Goal: Task Accomplishment & Management: Manage account settings

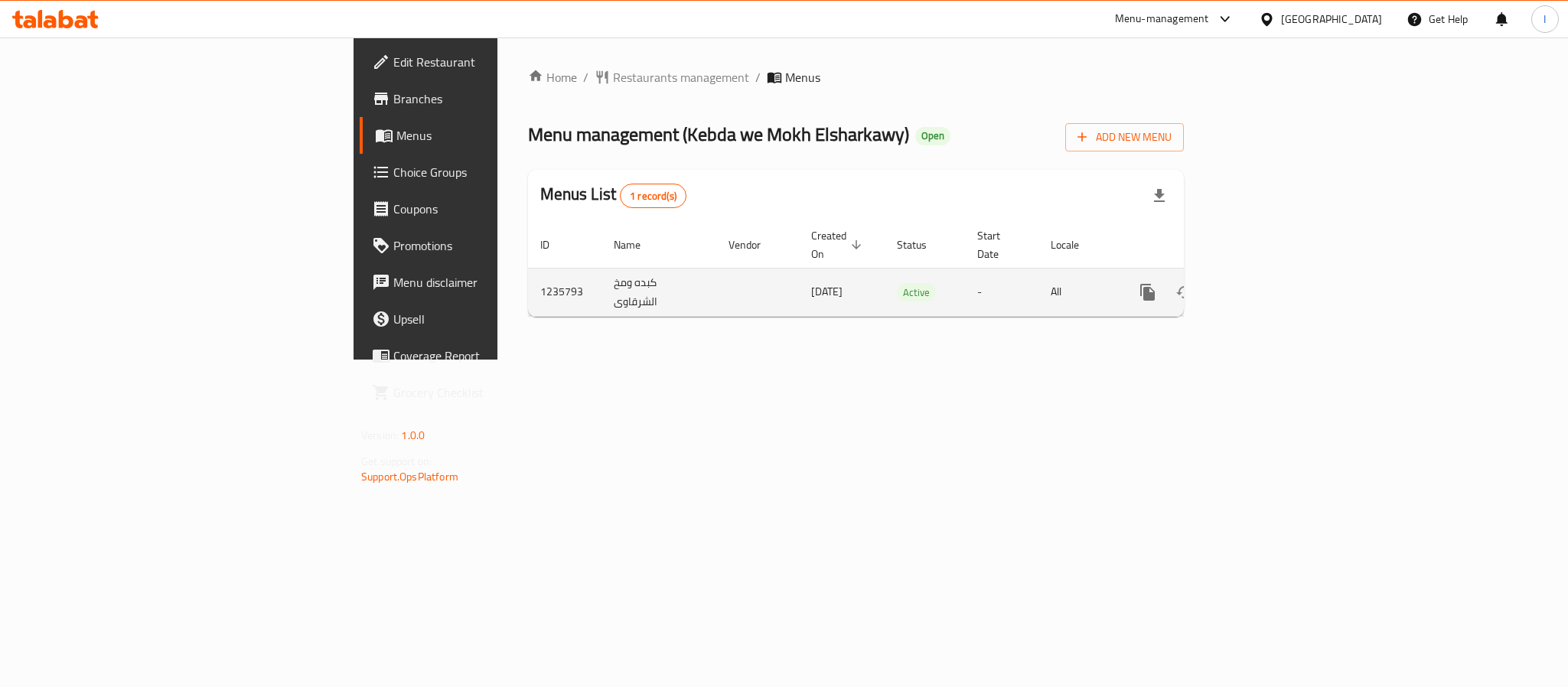
click at [1267, 283] on icon "enhanced table" at bounding box center [1257, 292] width 19 height 19
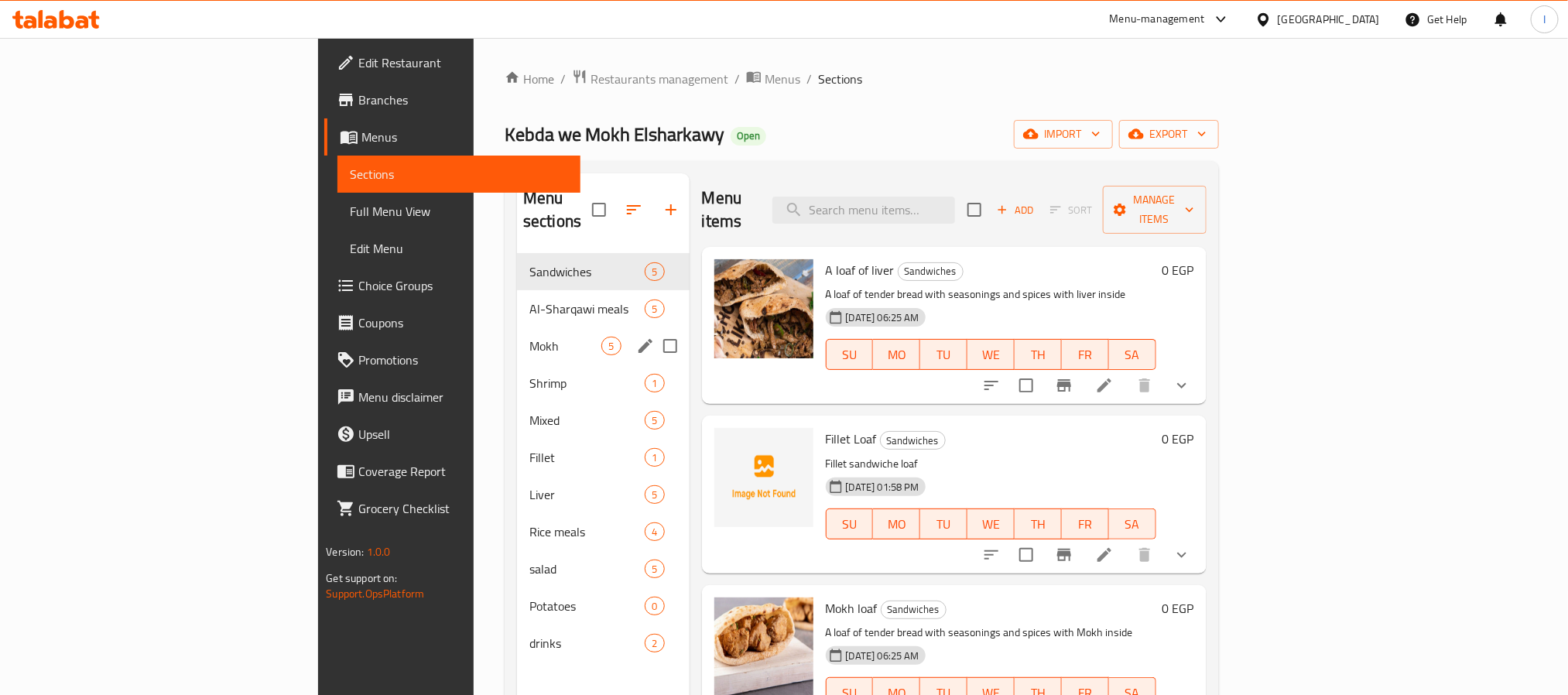
click at [517, 337] on div "Mokh 5" at bounding box center [603, 346] width 173 height 37
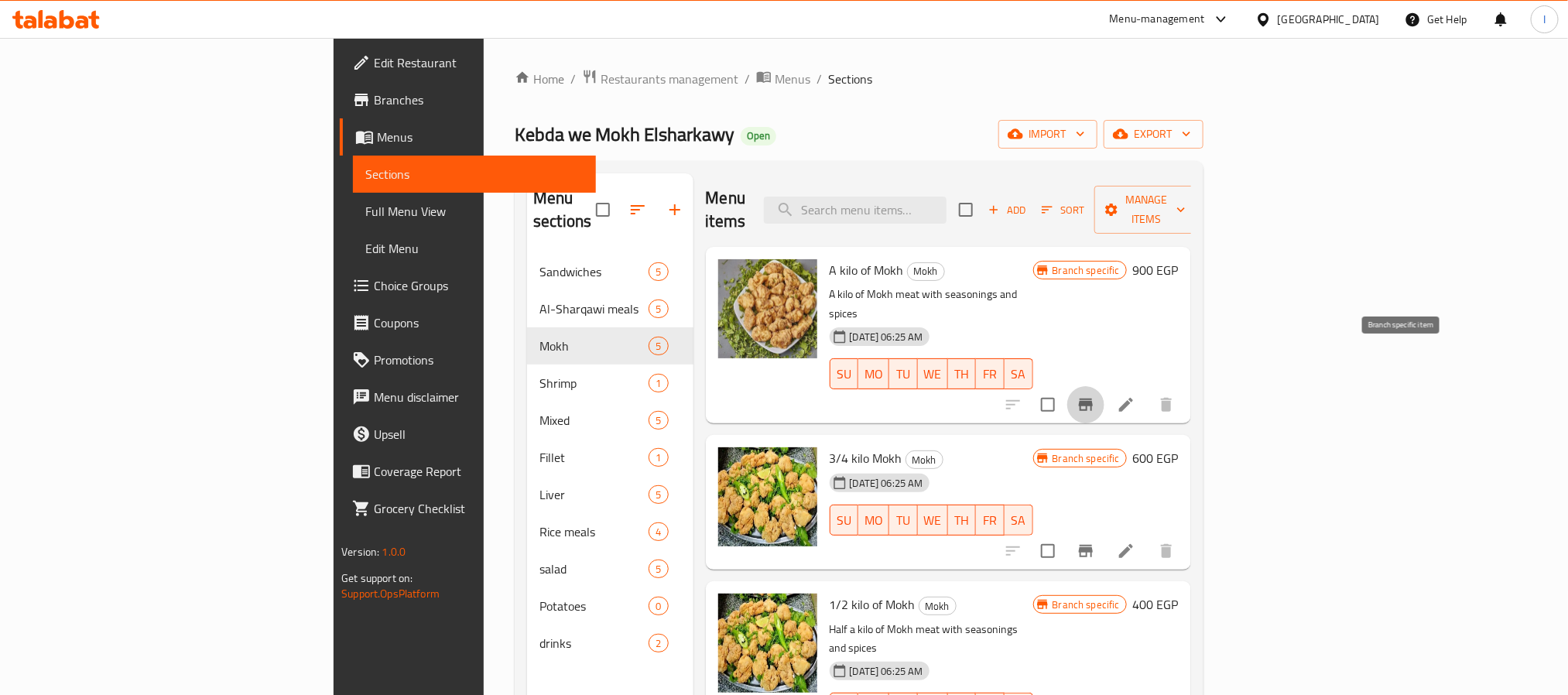
click at [1095, 396] on icon "Branch-specific-item" at bounding box center [1085, 404] width 19 height 19
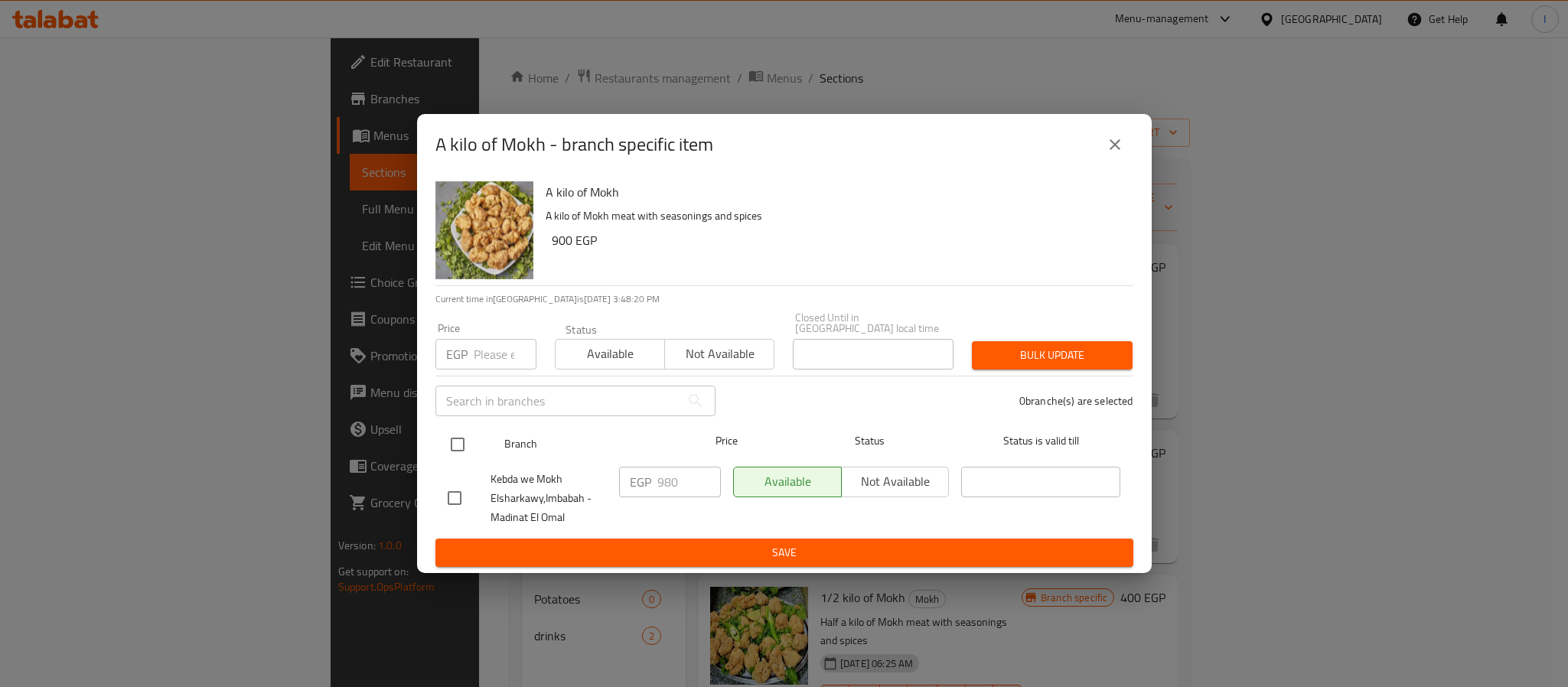
click at [462, 442] on input "checkbox" at bounding box center [458, 444] width 32 height 32
checkbox input "true"
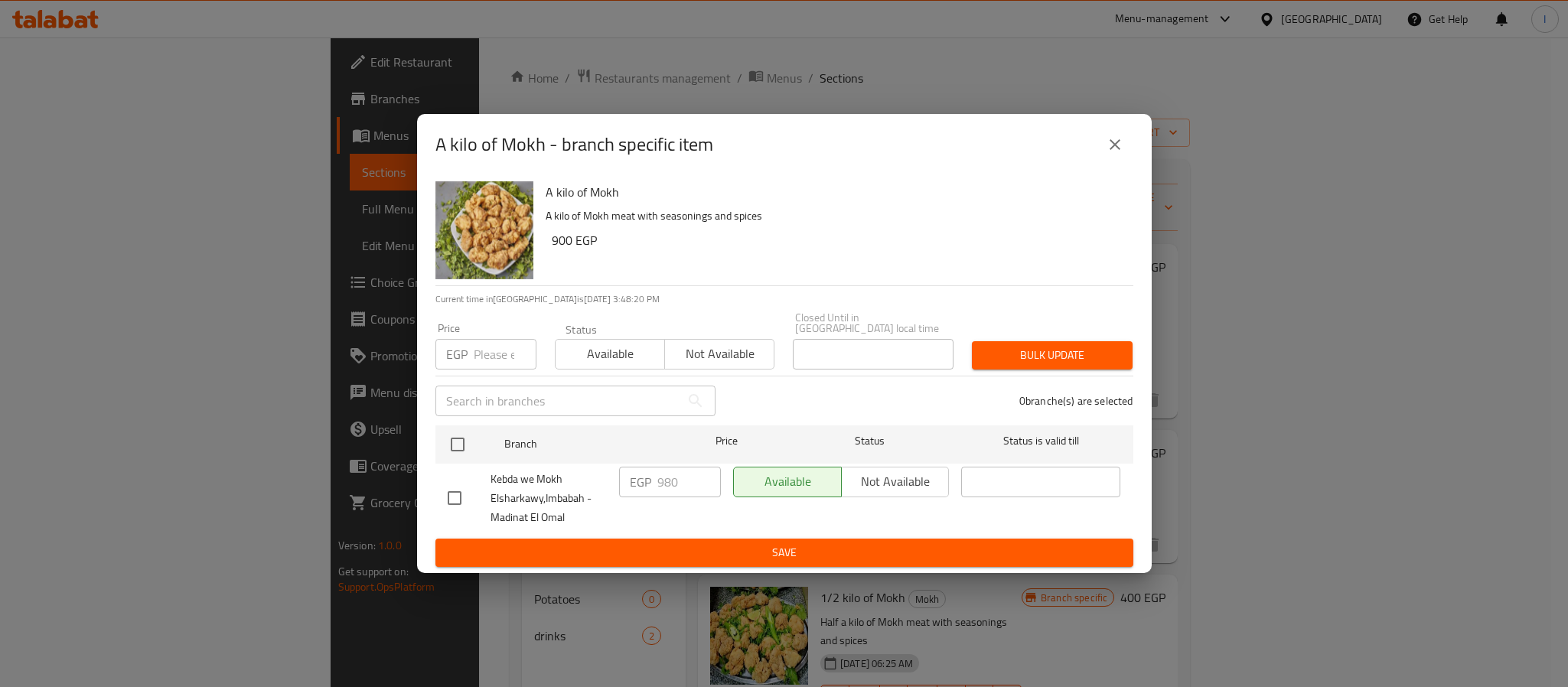
checkbox input "true"
click at [675, 480] on input "980" at bounding box center [689, 482] width 64 height 31
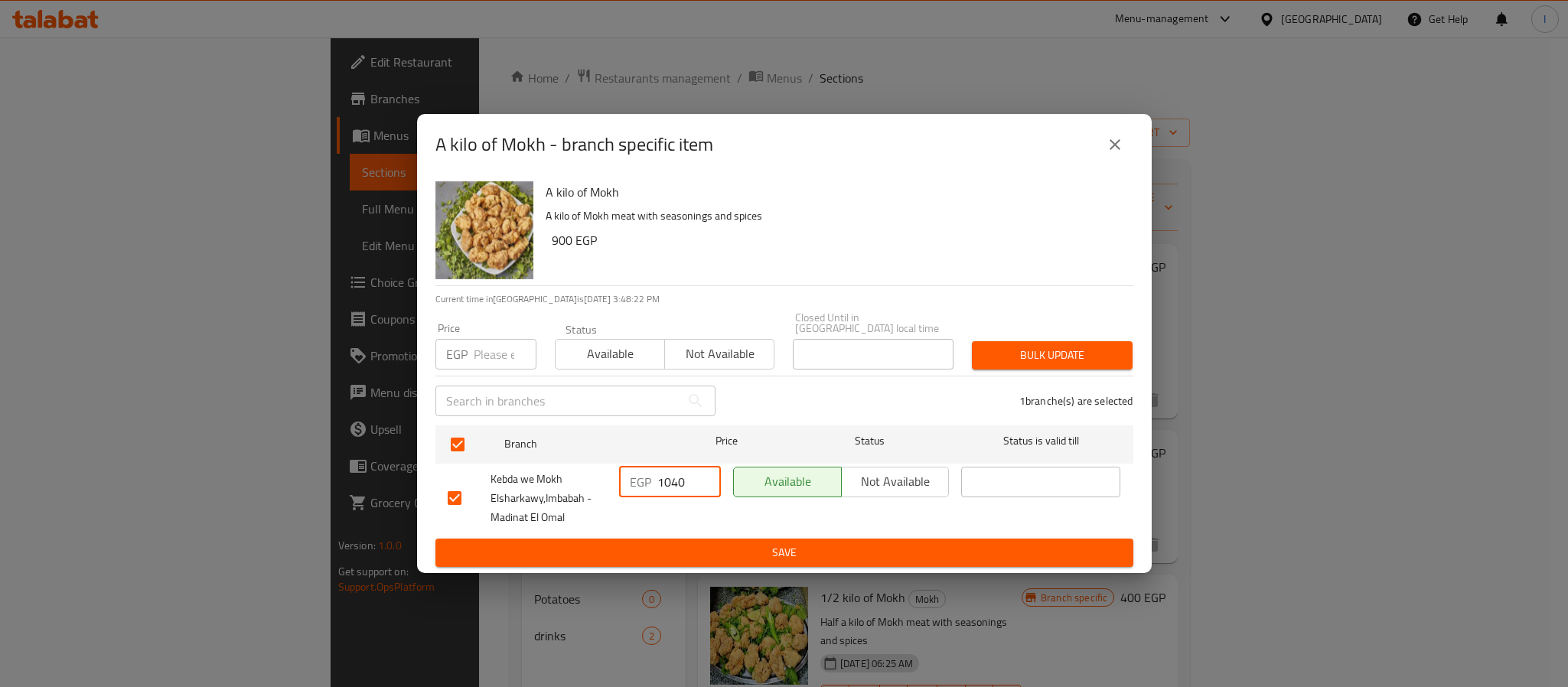
type input "1040"
click at [682, 543] on span "Save" at bounding box center [784, 553] width 674 height 19
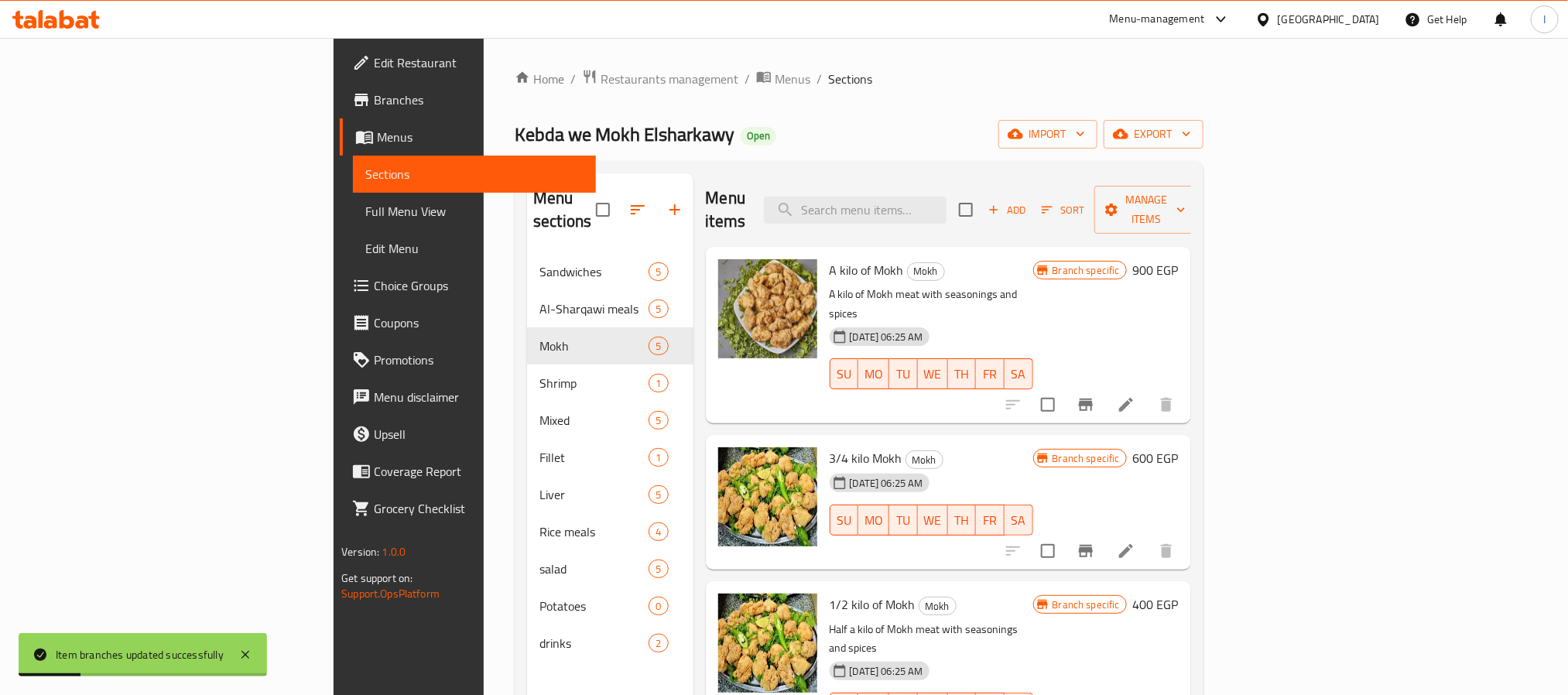
scroll to position [116, 0]
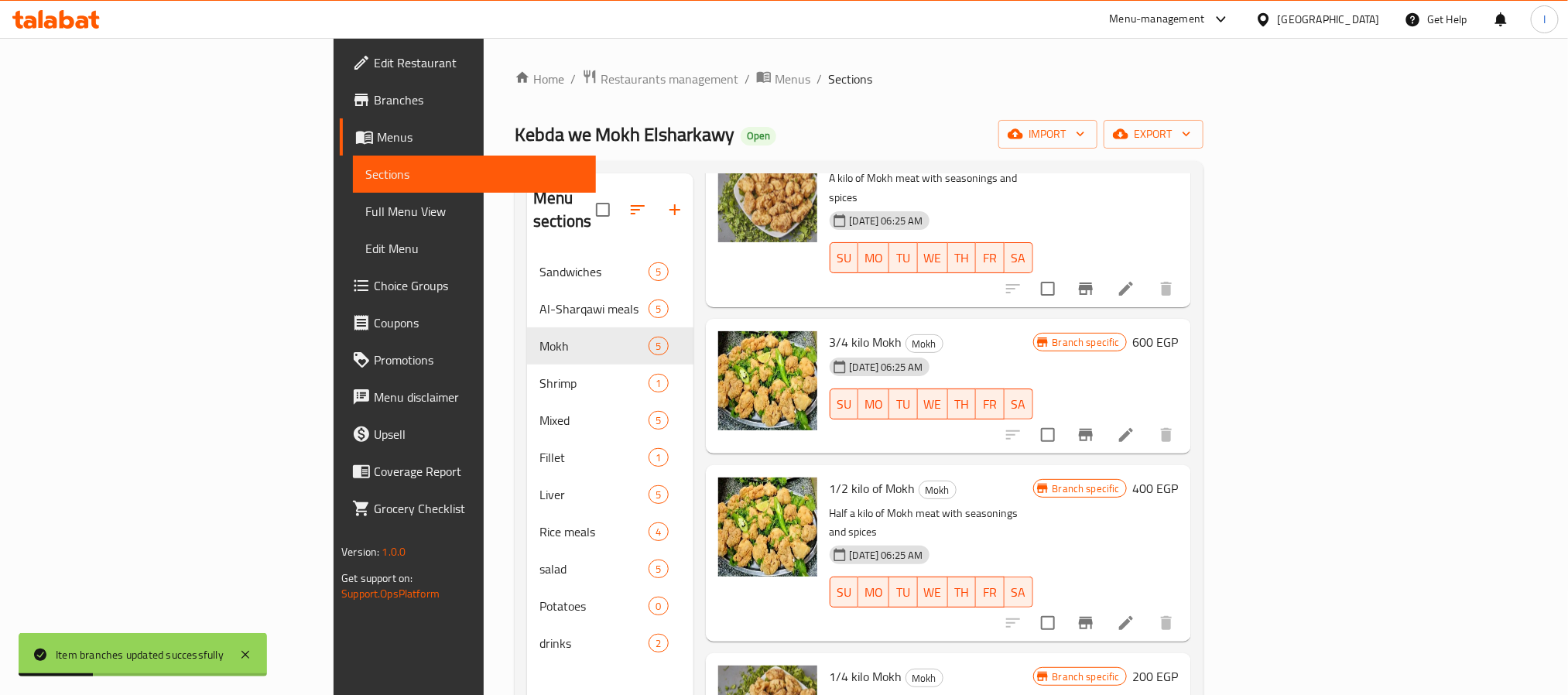
click at [1093, 429] on icon "Branch-specific-item" at bounding box center [1085, 435] width 14 height 12
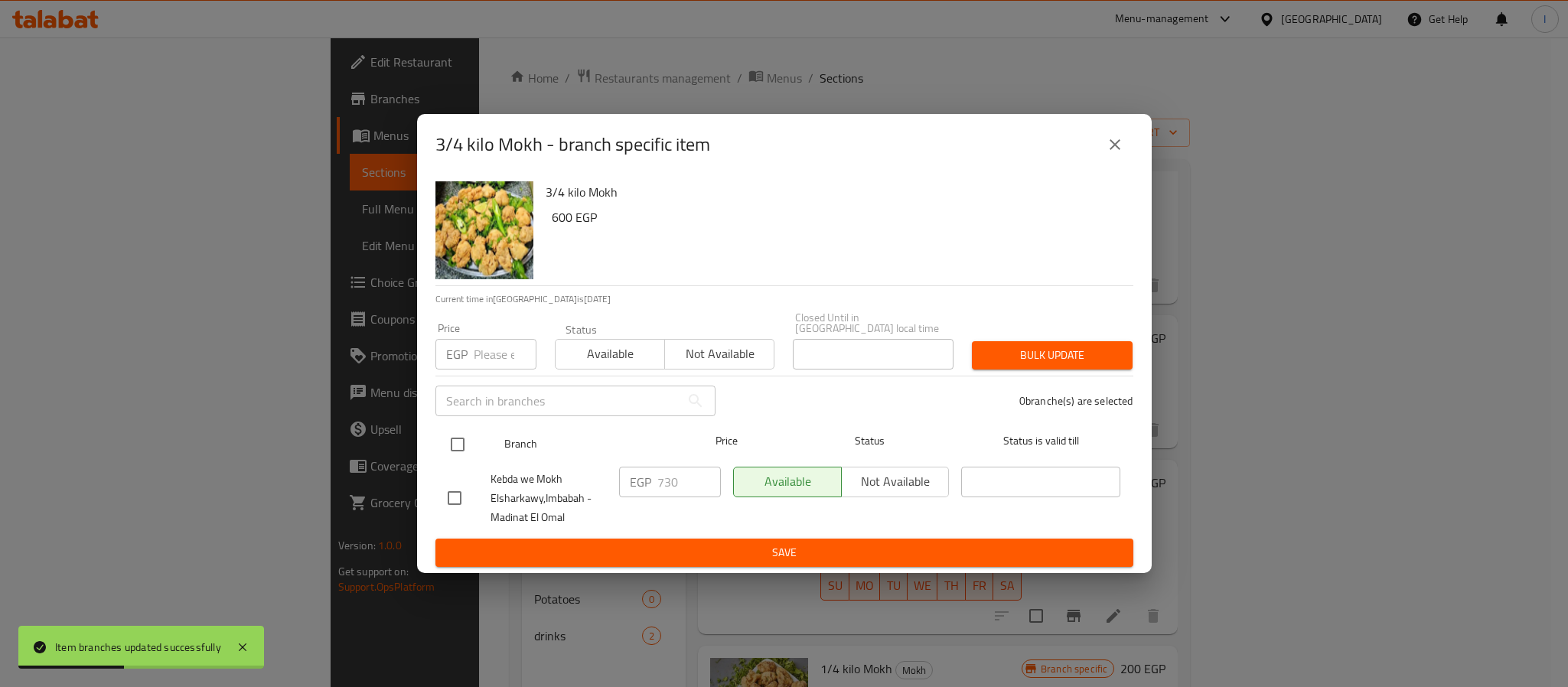
click at [453, 438] on input "checkbox" at bounding box center [458, 444] width 32 height 32
checkbox input "true"
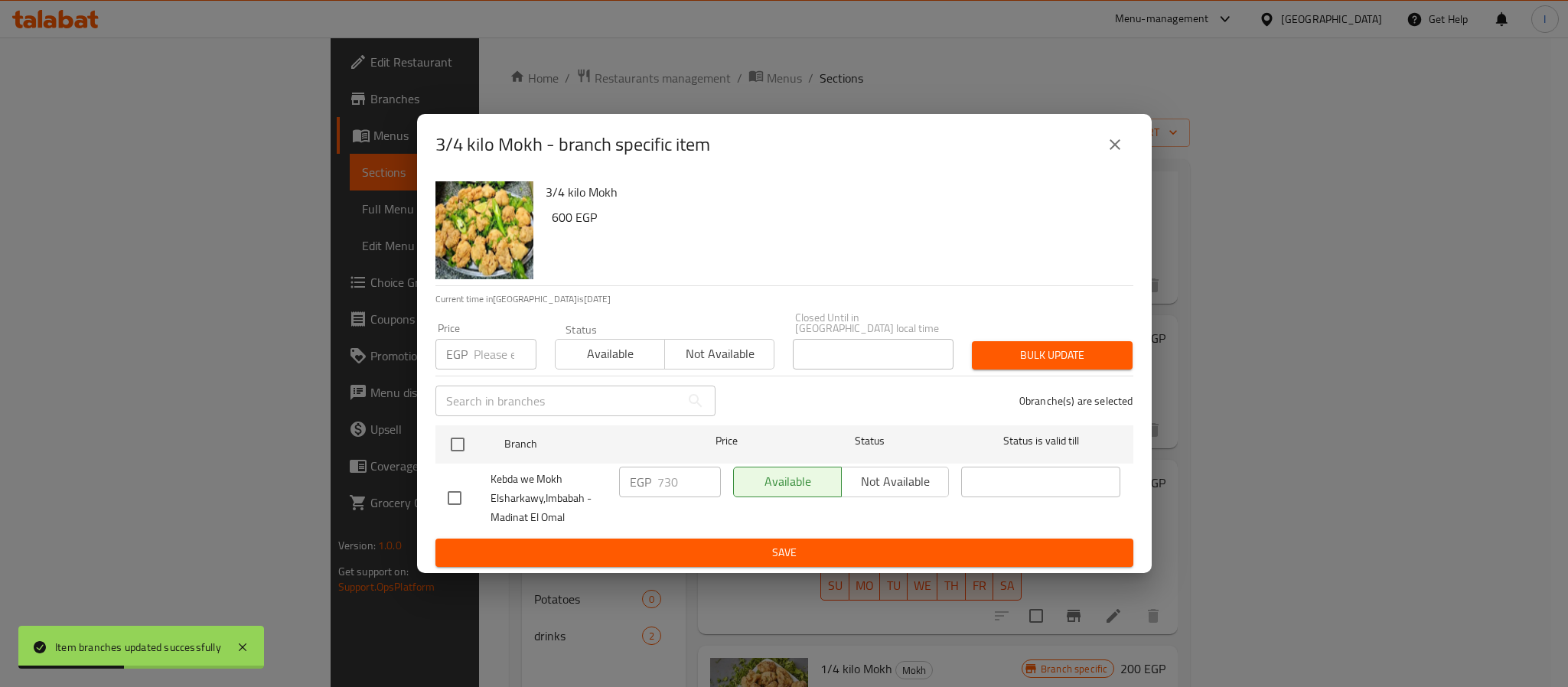
checkbox input "true"
click at [680, 475] on input "730" at bounding box center [689, 482] width 64 height 31
type input "780"
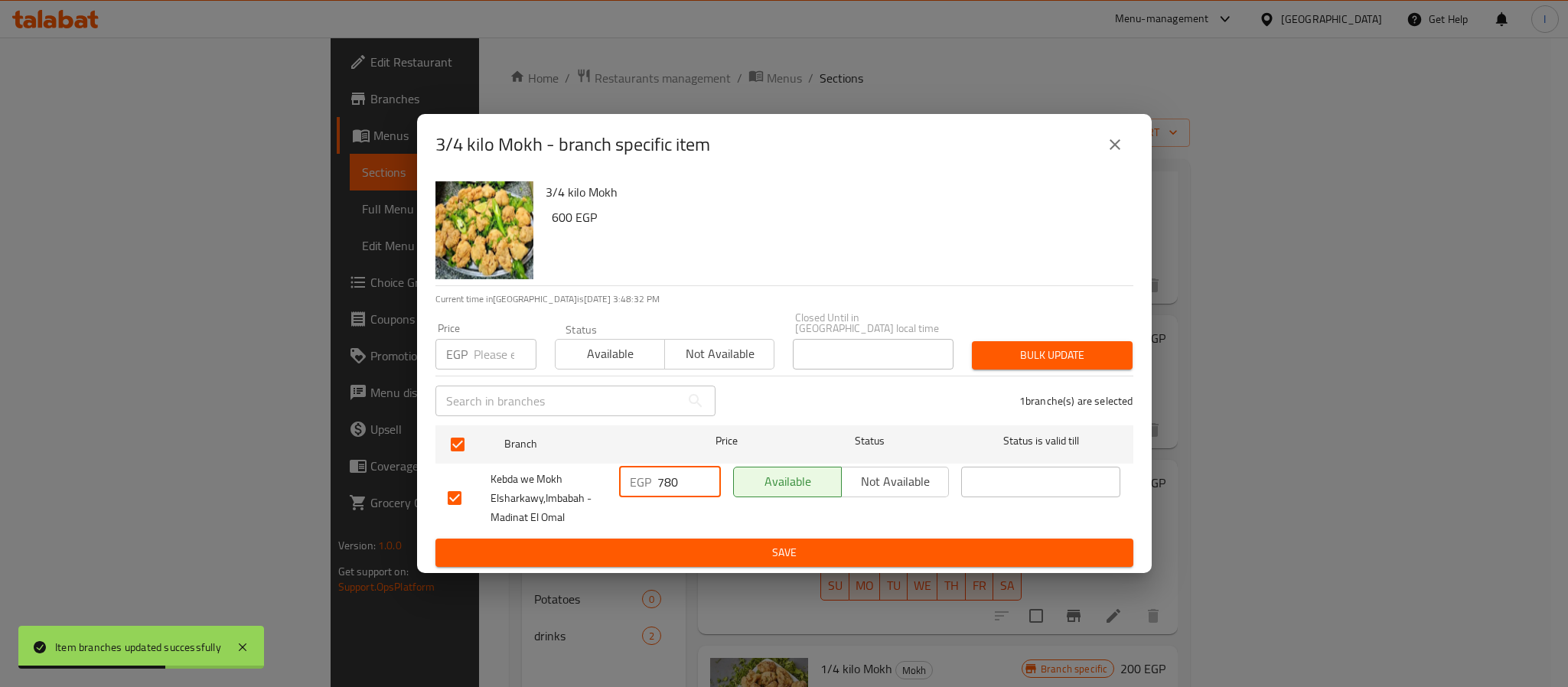
click at [701, 543] on span "Save" at bounding box center [784, 553] width 674 height 19
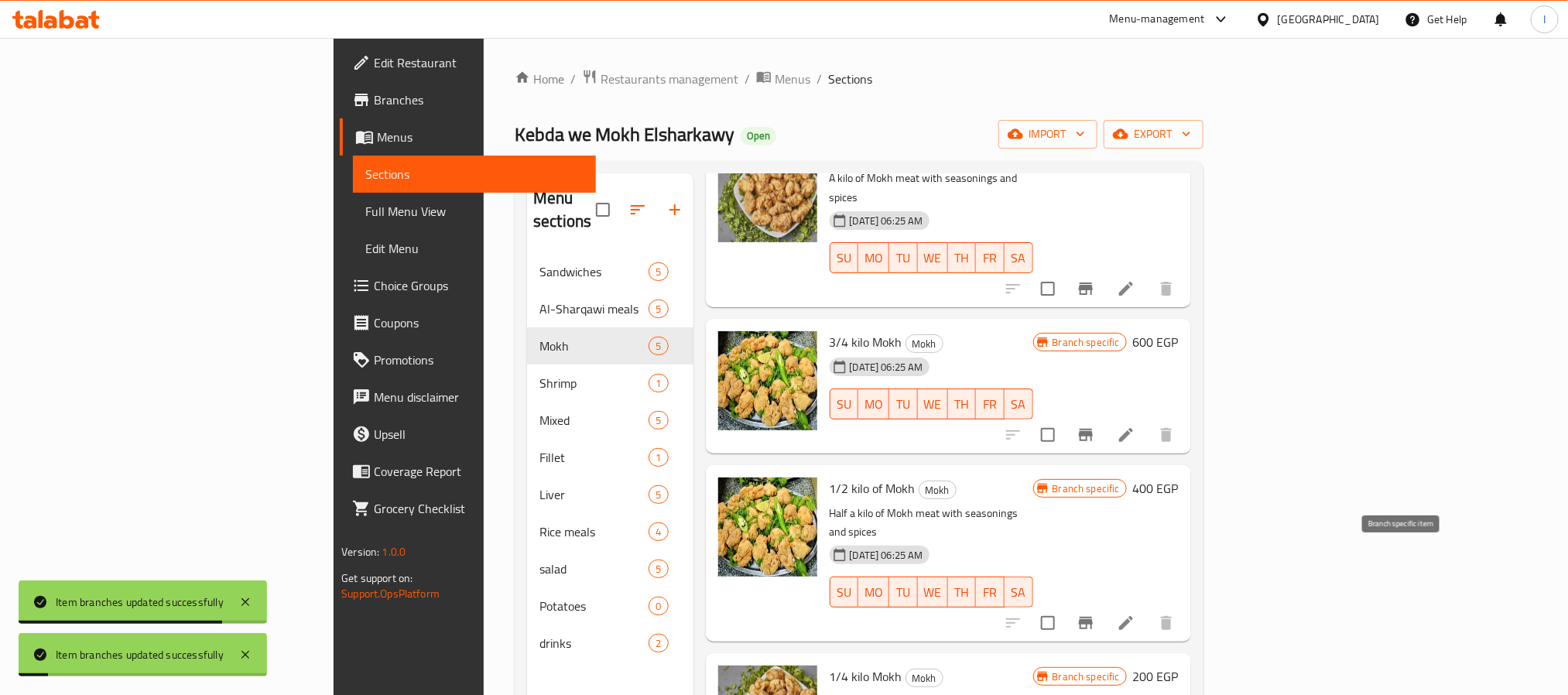
click at [1095, 614] on icon "Branch-specific-item" at bounding box center [1085, 623] width 19 height 19
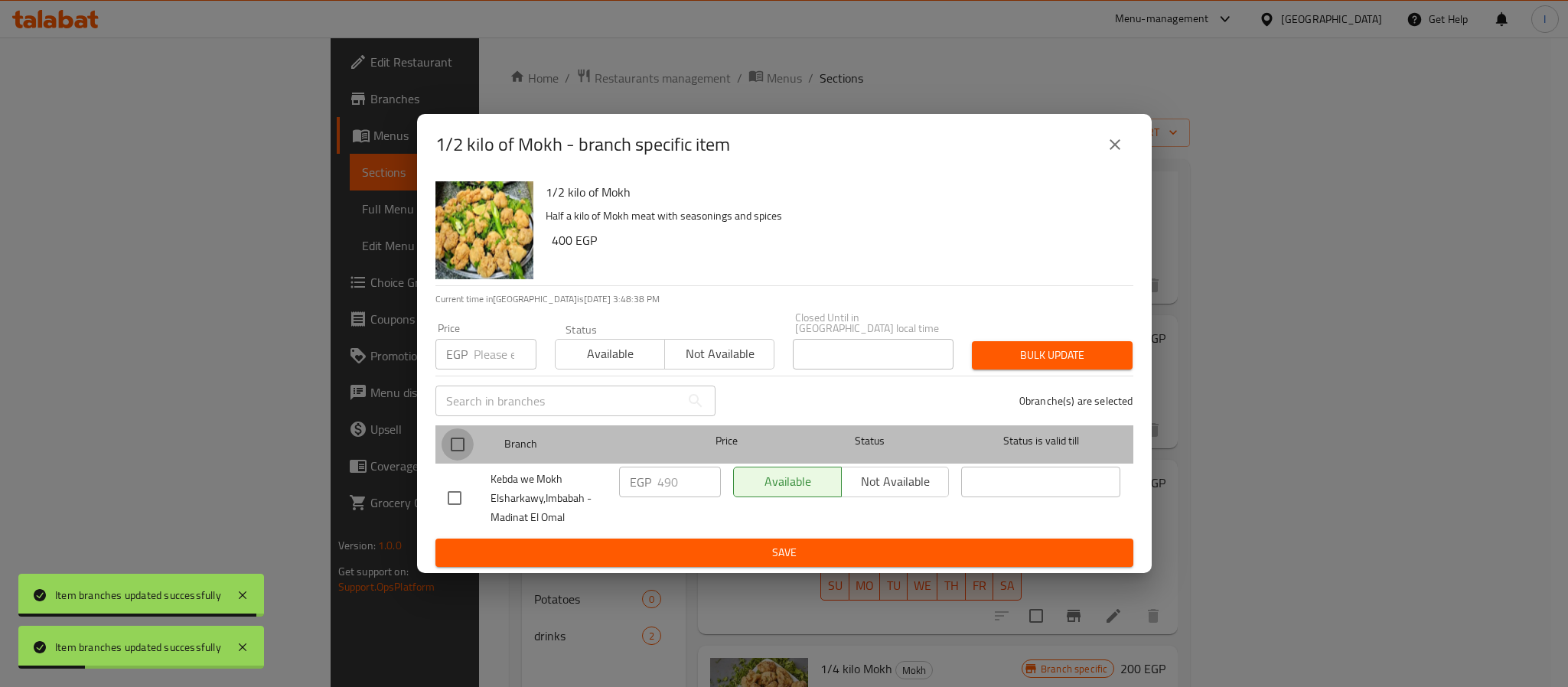
drag, startPoint x: 450, startPoint y: 442, endPoint x: 623, endPoint y: 468, distance: 174.9
click at [452, 442] on input "checkbox" at bounding box center [458, 444] width 32 height 32
checkbox input "true"
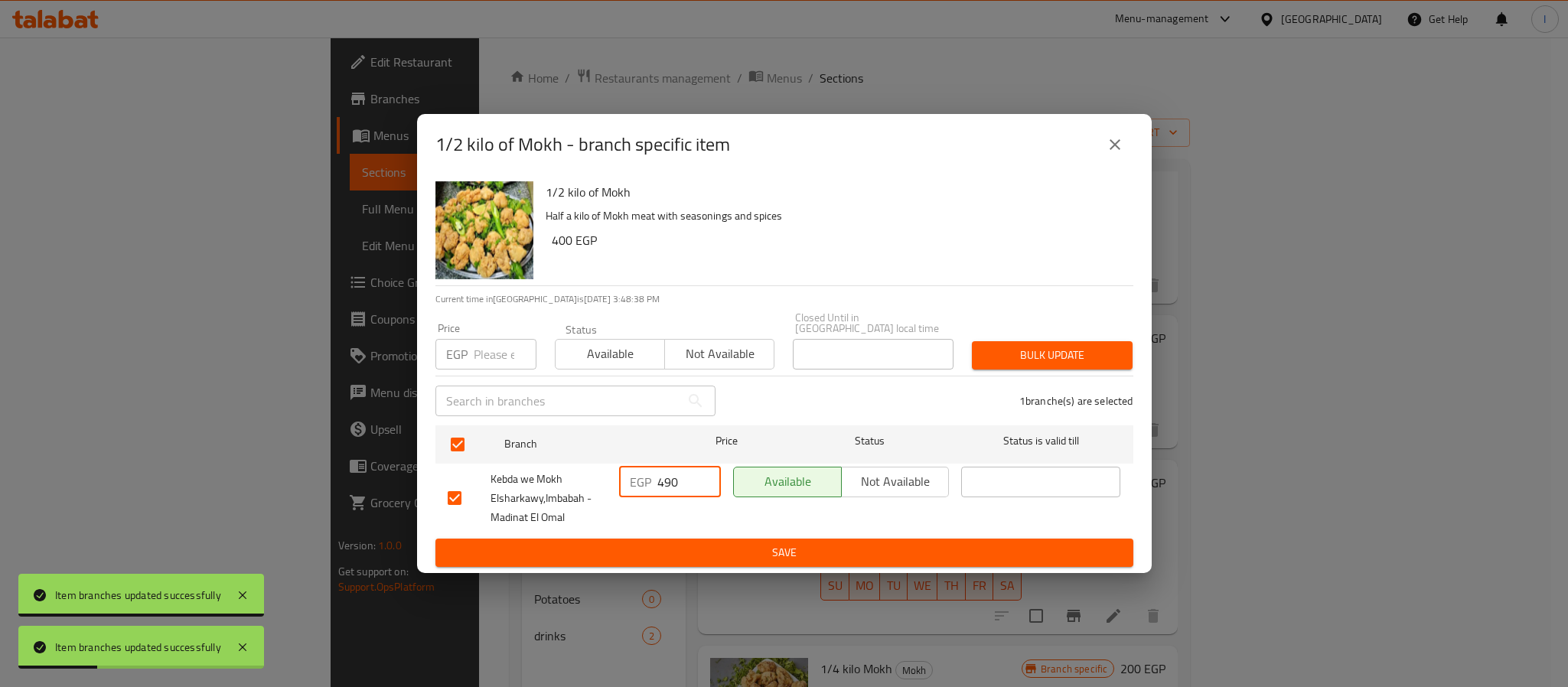
click at [674, 469] on input "490" at bounding box center [689, 482] width 64 height 31
type input "520"
click at [694, 545] on span "Save" at bounding box center [784, 553] width 674 height 19
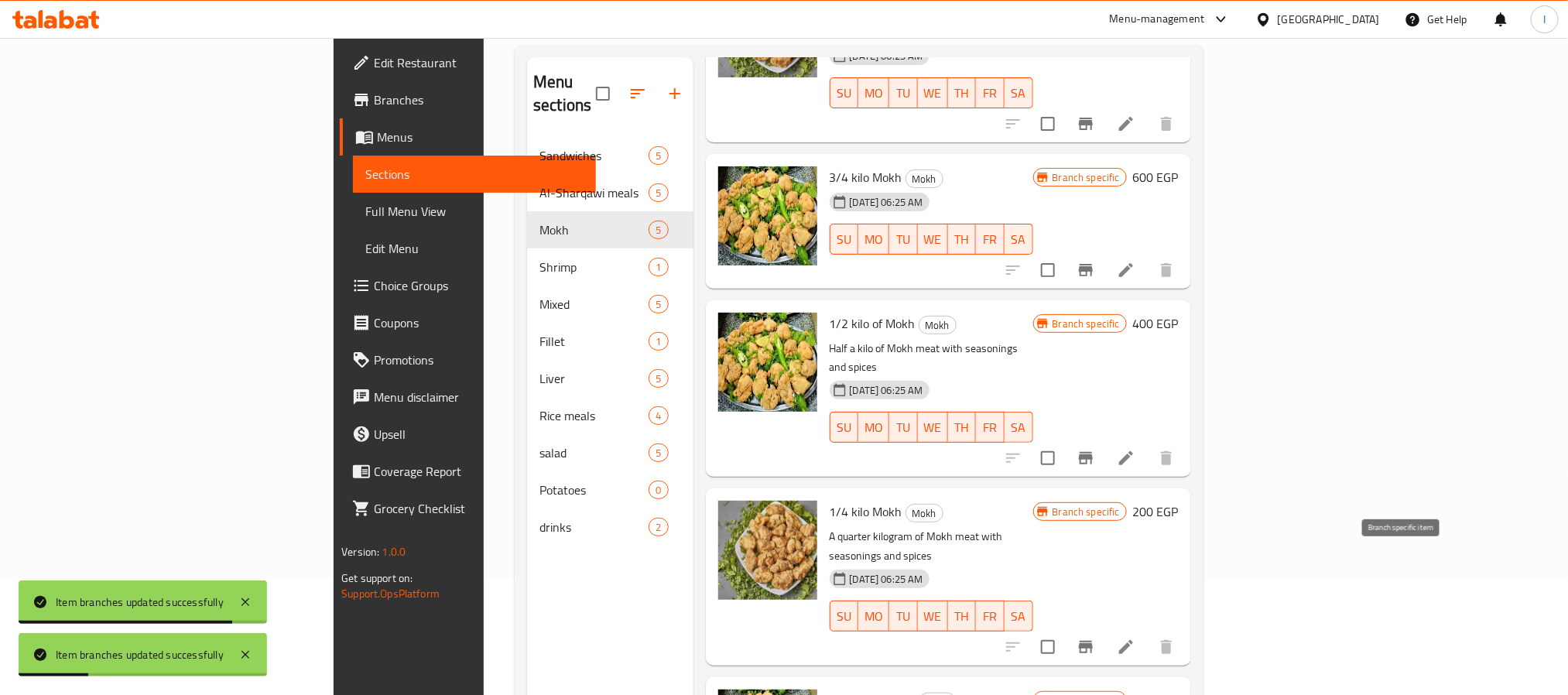
click at [1105, 628] on button "Branch-specific-item" at bounding box center [1086, 647] width 37 height 37
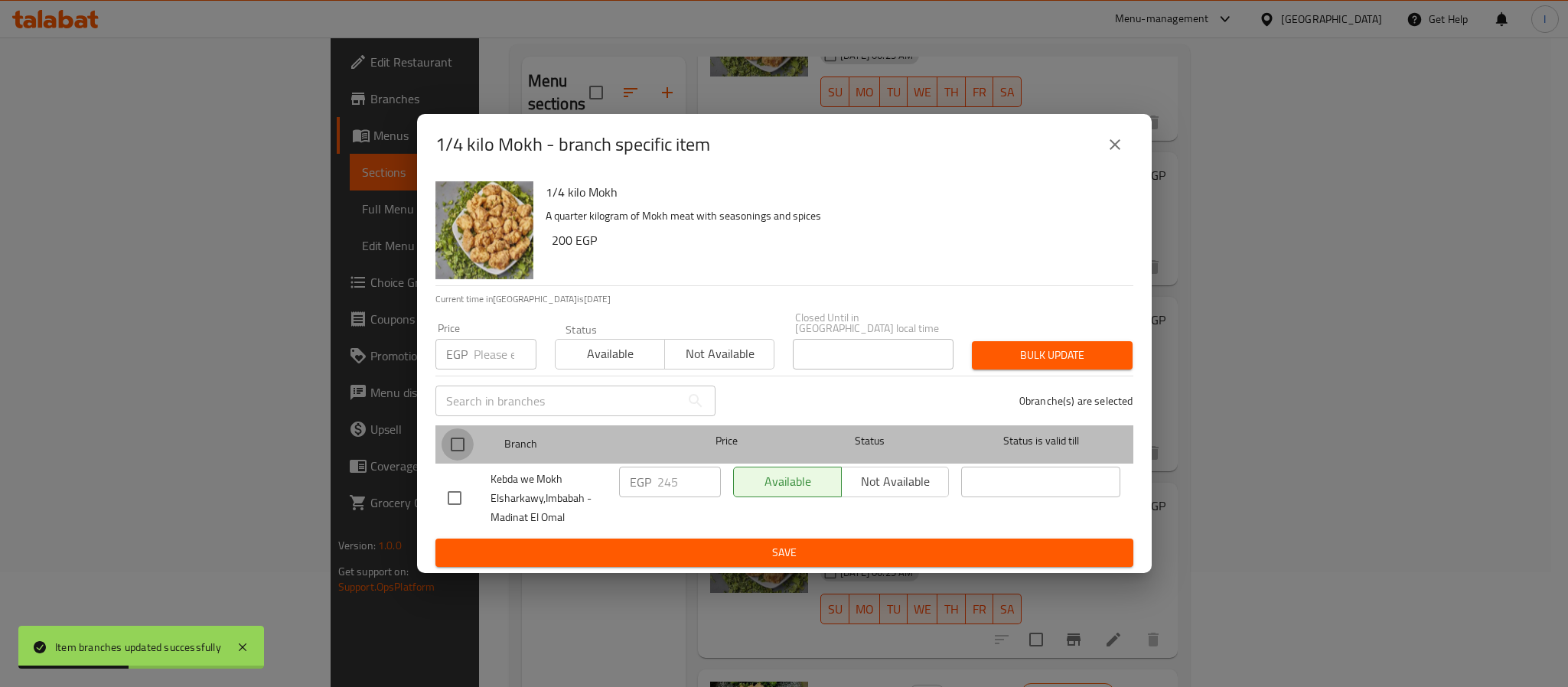
drag, startPoint x: 446, startPoint y: 429, endPoint x: 489, endPoint y: 450, distance: 47.9
click at [448, 431] on input "checkbox" at bounding box center [458, 444] width 32 height 32
checkbox input "true"
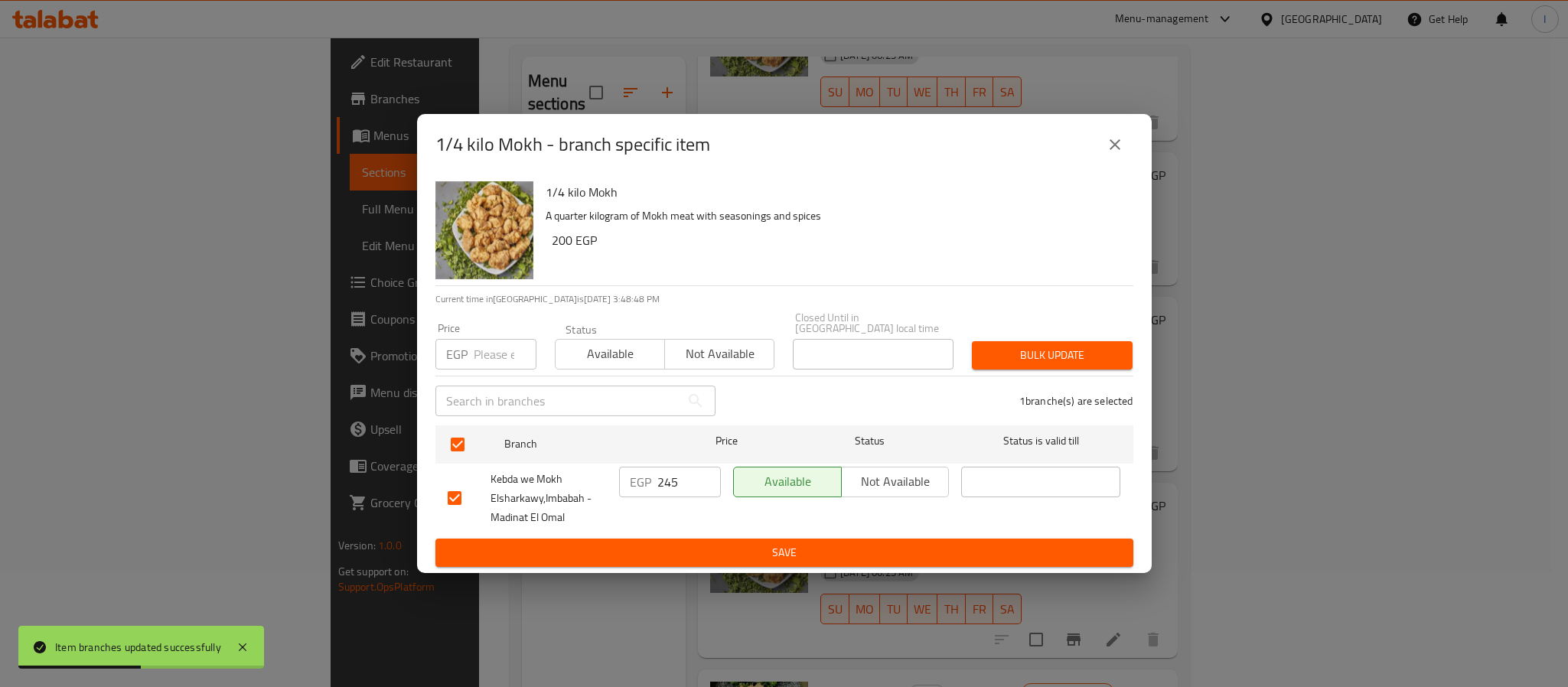
click at [666, 471] on input "245" at bounding box center [689, 482] width 64 height 31
type input "260"
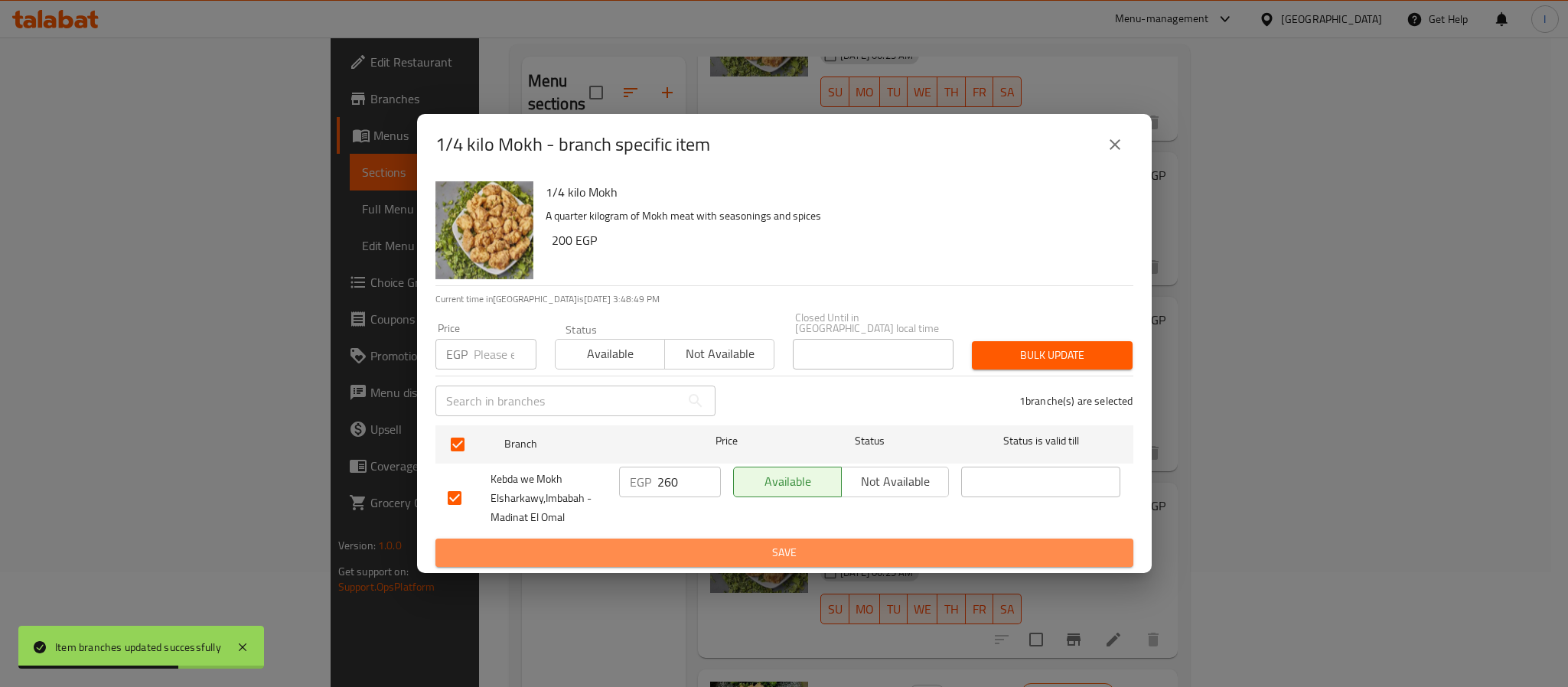
click at [705, 543] on span "Save" at bounding box center [784, 553] width 674 height 19
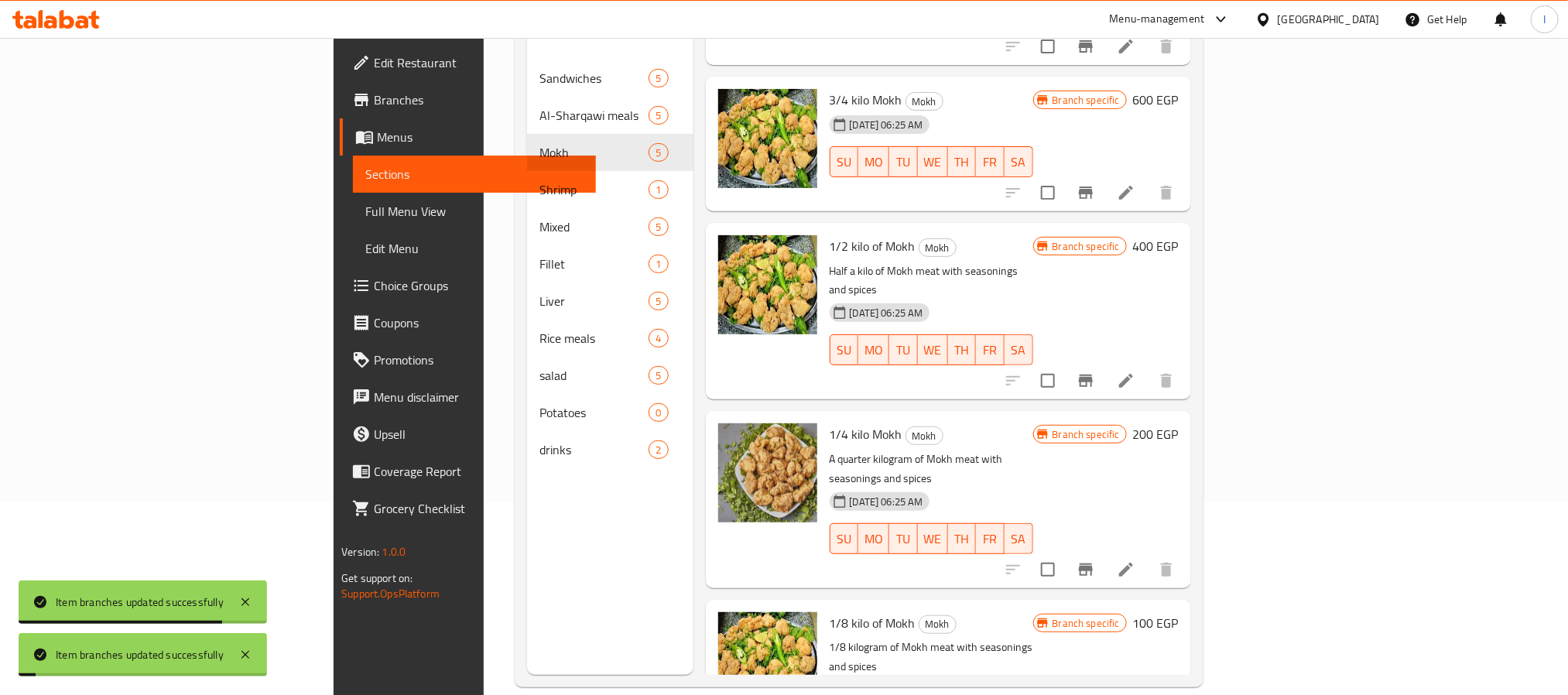
scroll to position [216, 0]
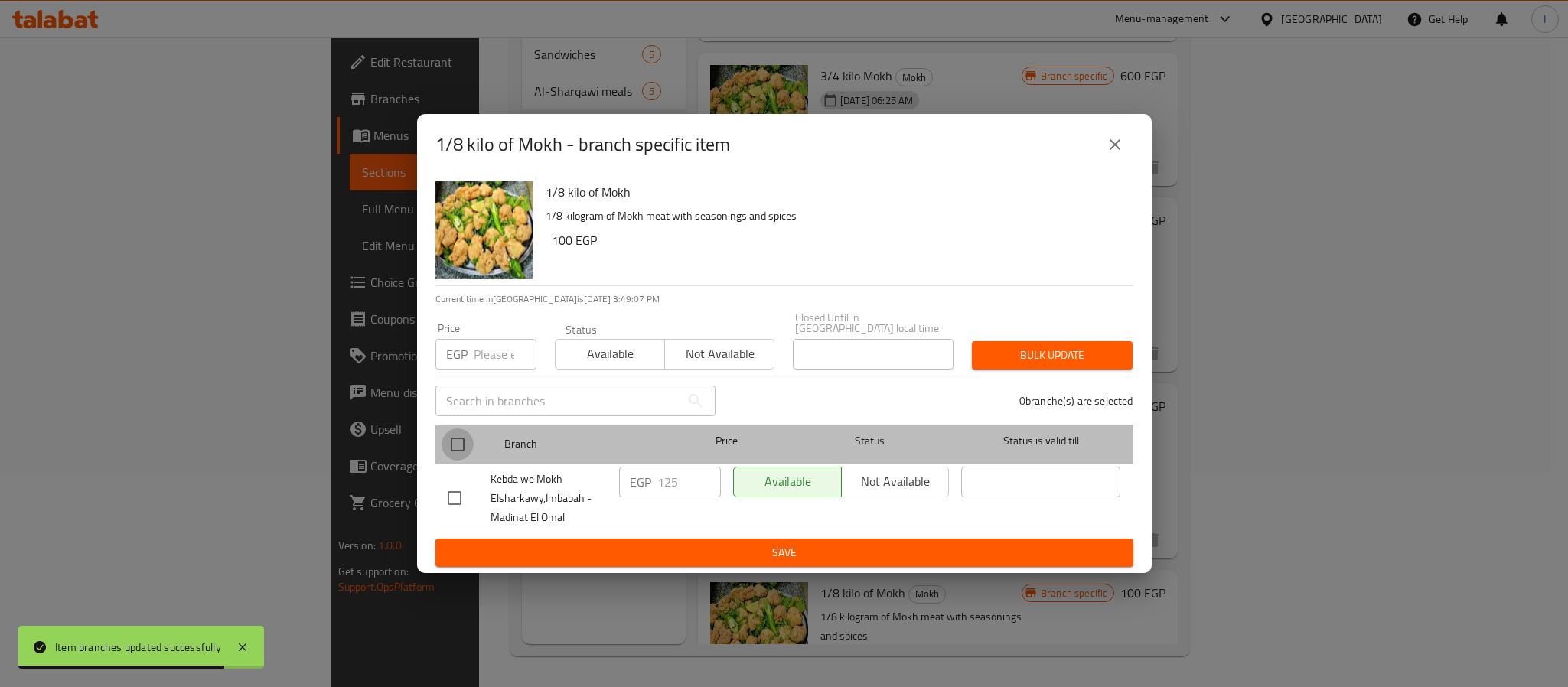
click at [455, 439] on input "checkbox" at bounding box center [458, 444] width 32 height 32
checkbox input "true"
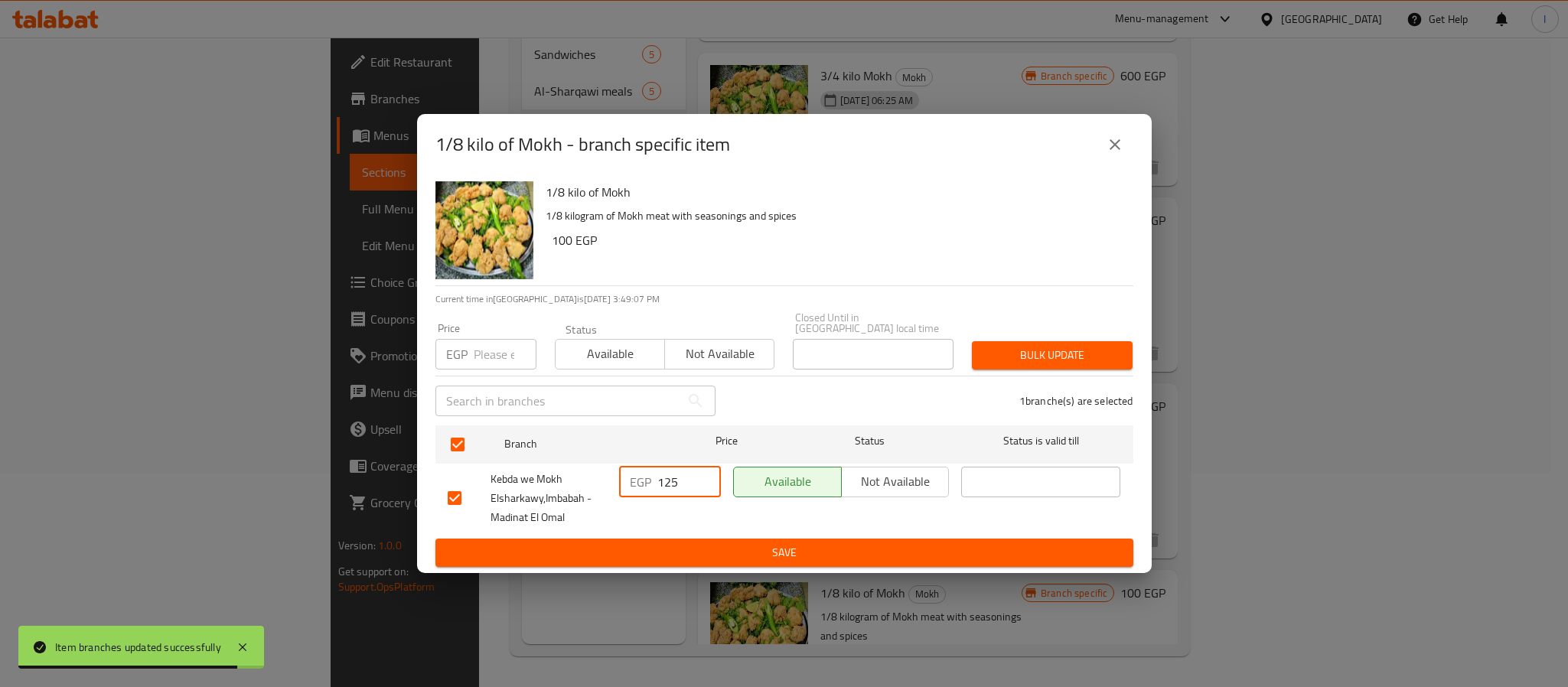
click at [673, 468] on input "125" at bounding box center [689, 482] width 64 height 31
type input "130"
click at [723, 543] on span "Save" at bounding box center [784, 553] width 674 height 19
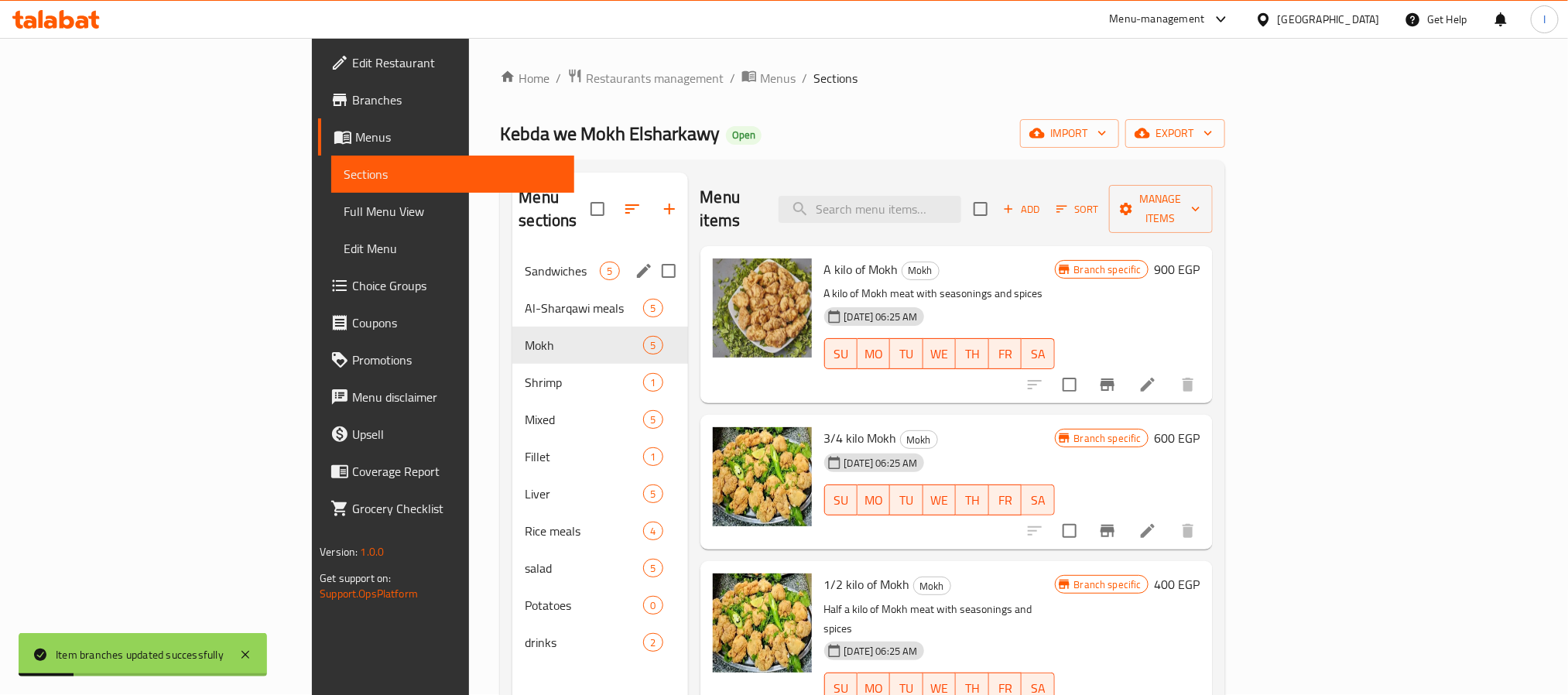
scroll to position [0, 0]
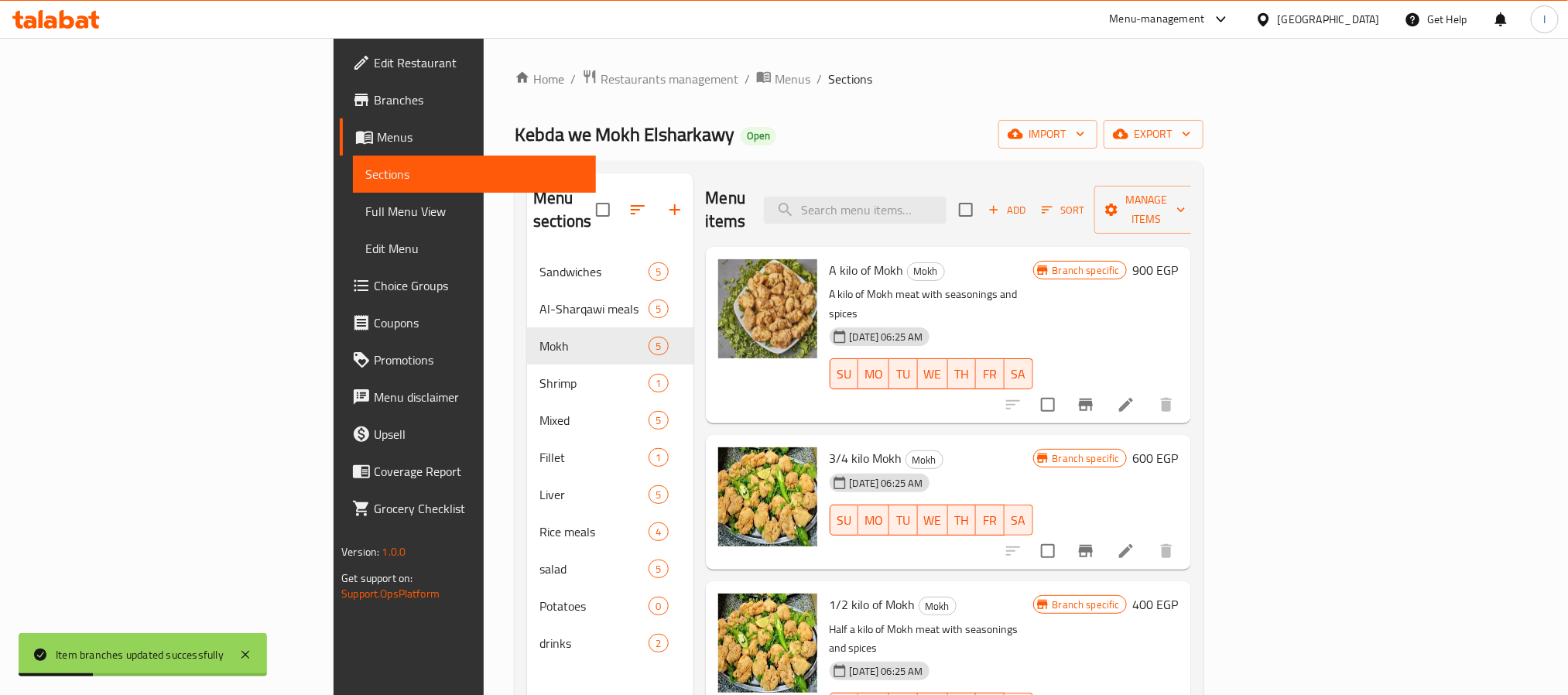
click at [515, 90] on div "Home / Restaurants management / Menus / Sections Kebda we [GEOGRAPHIC_DATA] Ope…" at bounding box center [859, 474] width 689 height 811
click at [601, 86] on span "Restaurants management" at bounding box center [669, 79] width 138 height 19
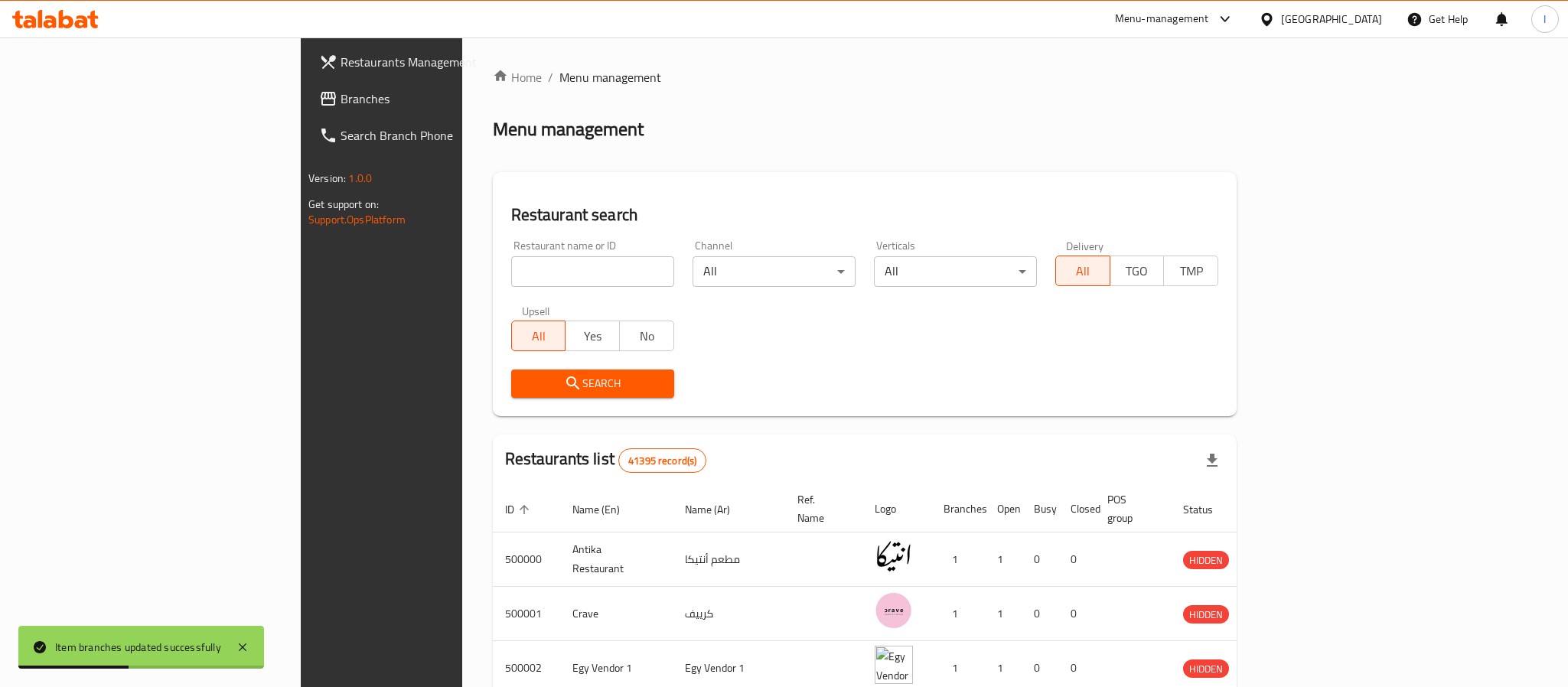
click at [501, 274] on div at bounding box center [784, 344] width 1568 height 687
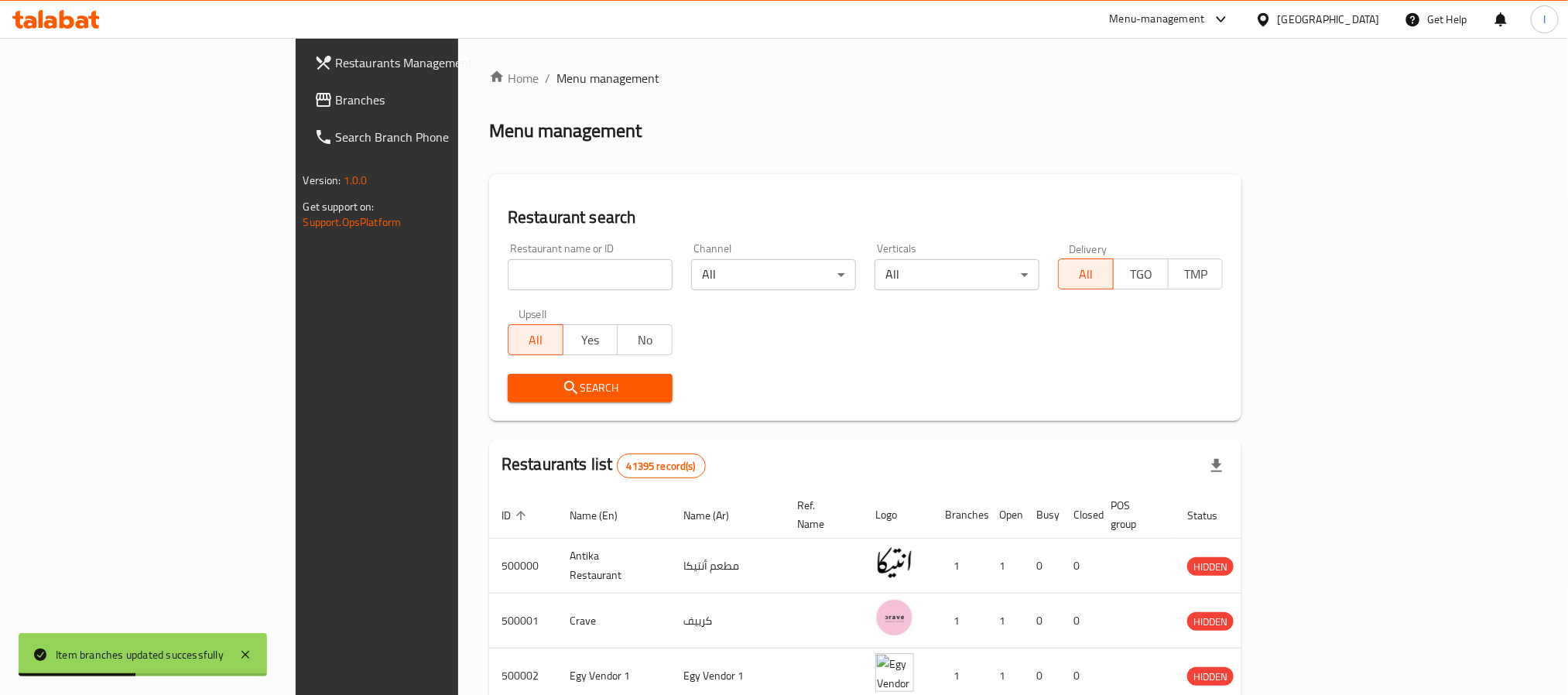
click at [508, 277] on input "search" at bounding box center [590, 274] width 164 height 31
type input "Undagi's"
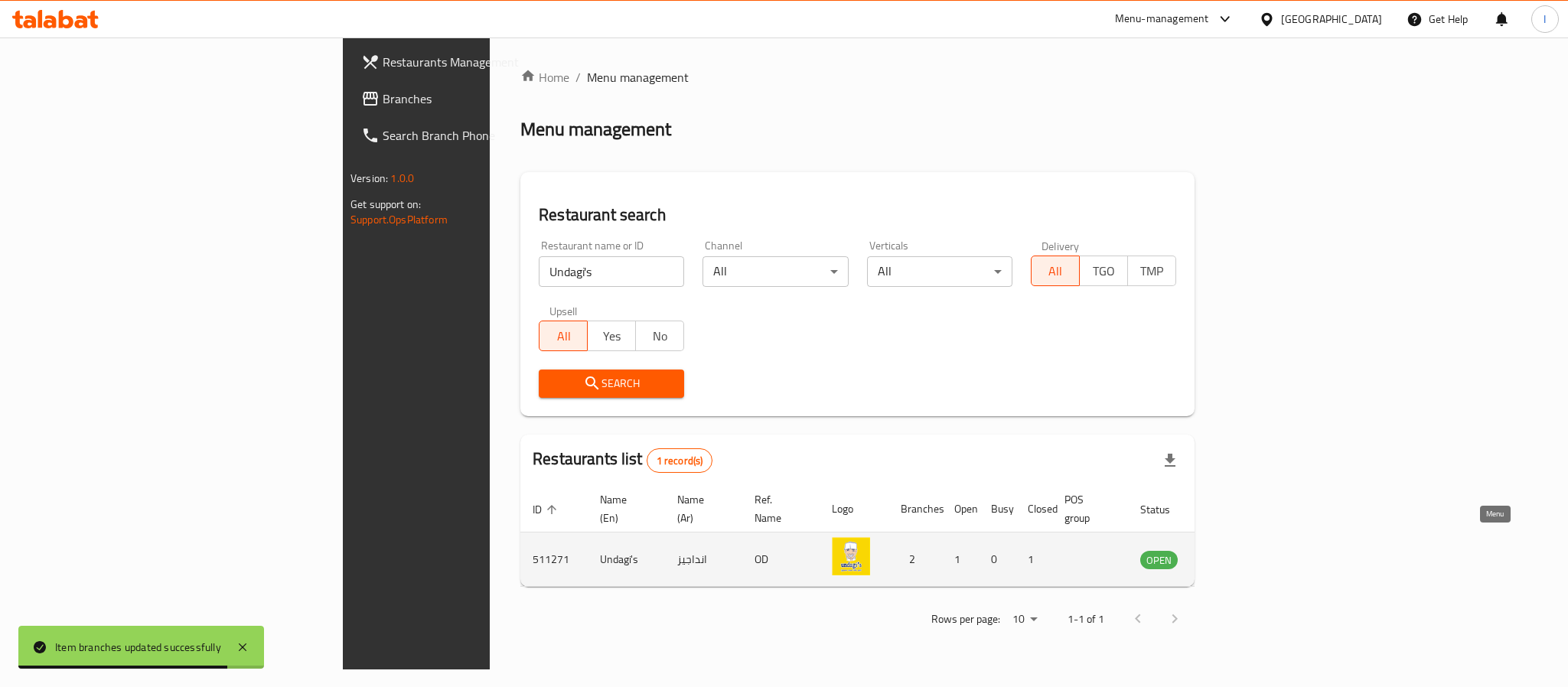
click at [1238, 553] on icon "enhanced table" at bounding box center [1229, 560] width 17 height 13
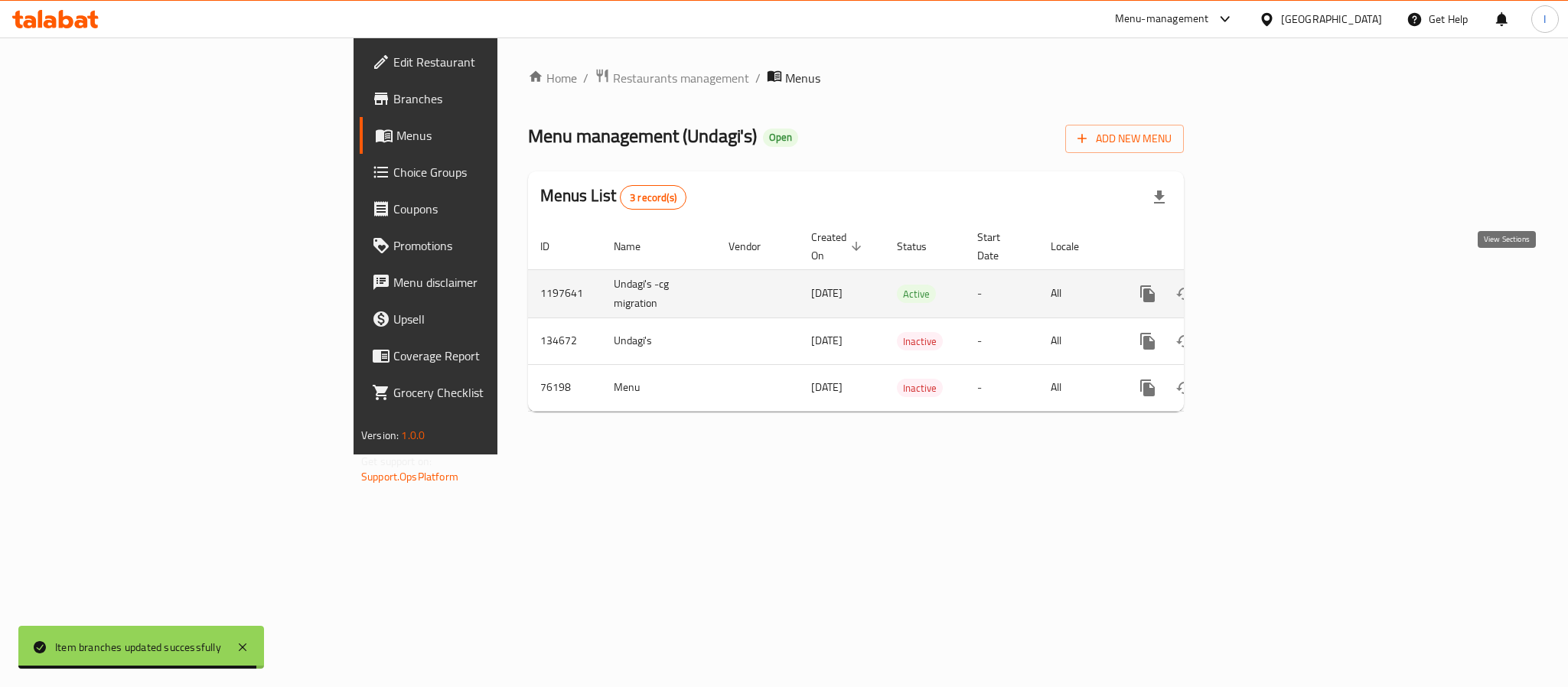
click at [1267, 286] on icon "enhanced table" at bounding box center [1257, 294] width 19 height 19
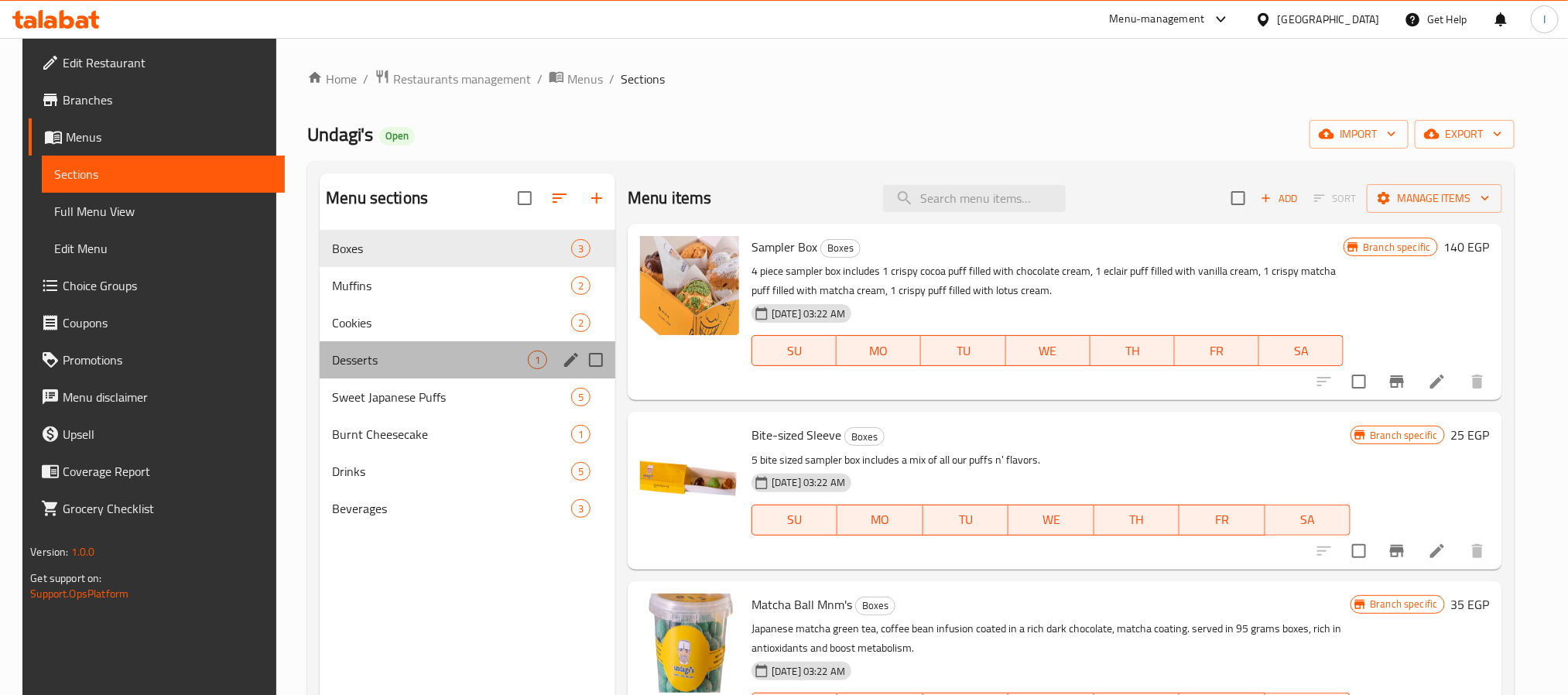
click at [437, 341] on div "Desserts 1" at bounding box center [467, 360] width 296 height 37
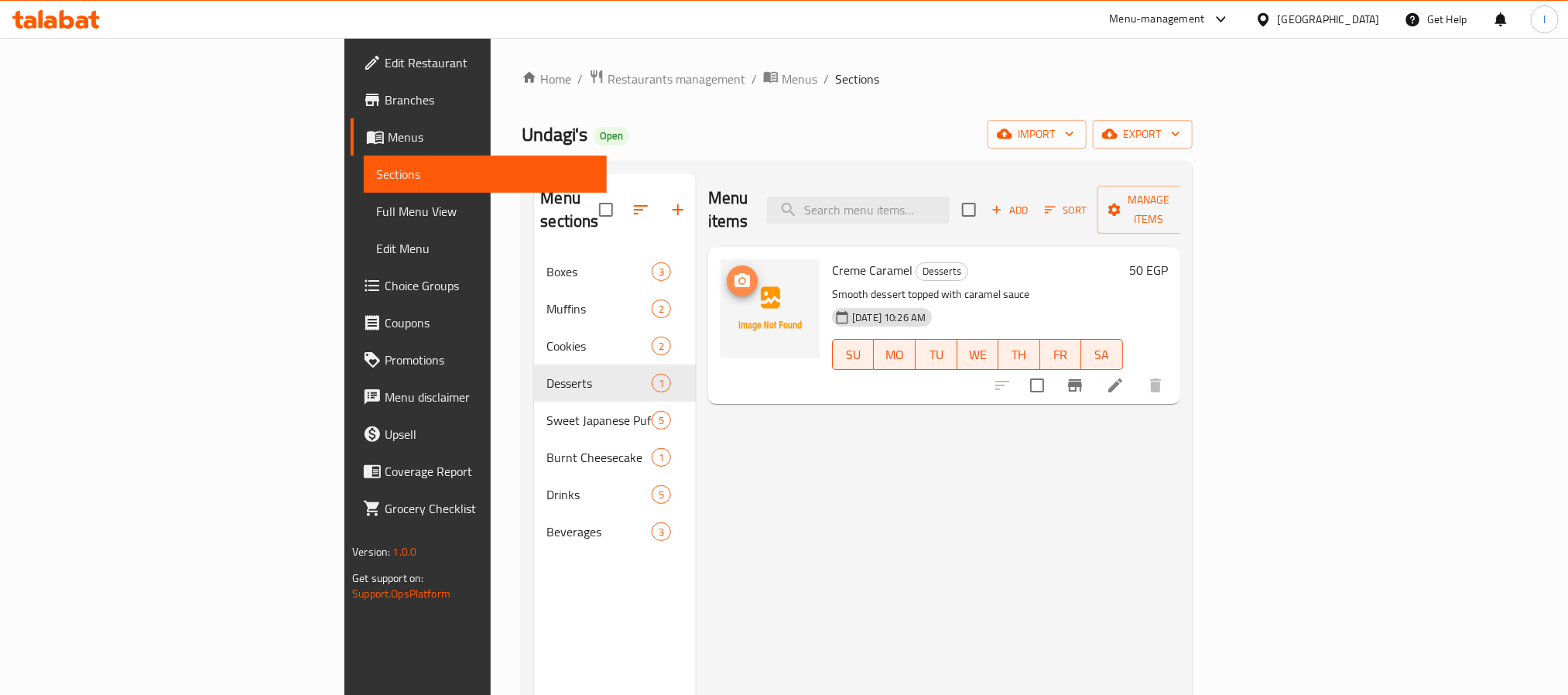
click at [734, 273] on icon "upload picture" at bounding box center [742, 280] width 15 height 14
click at [1137, 371] on li at bounding box center [1115, 385] width 43 height 28
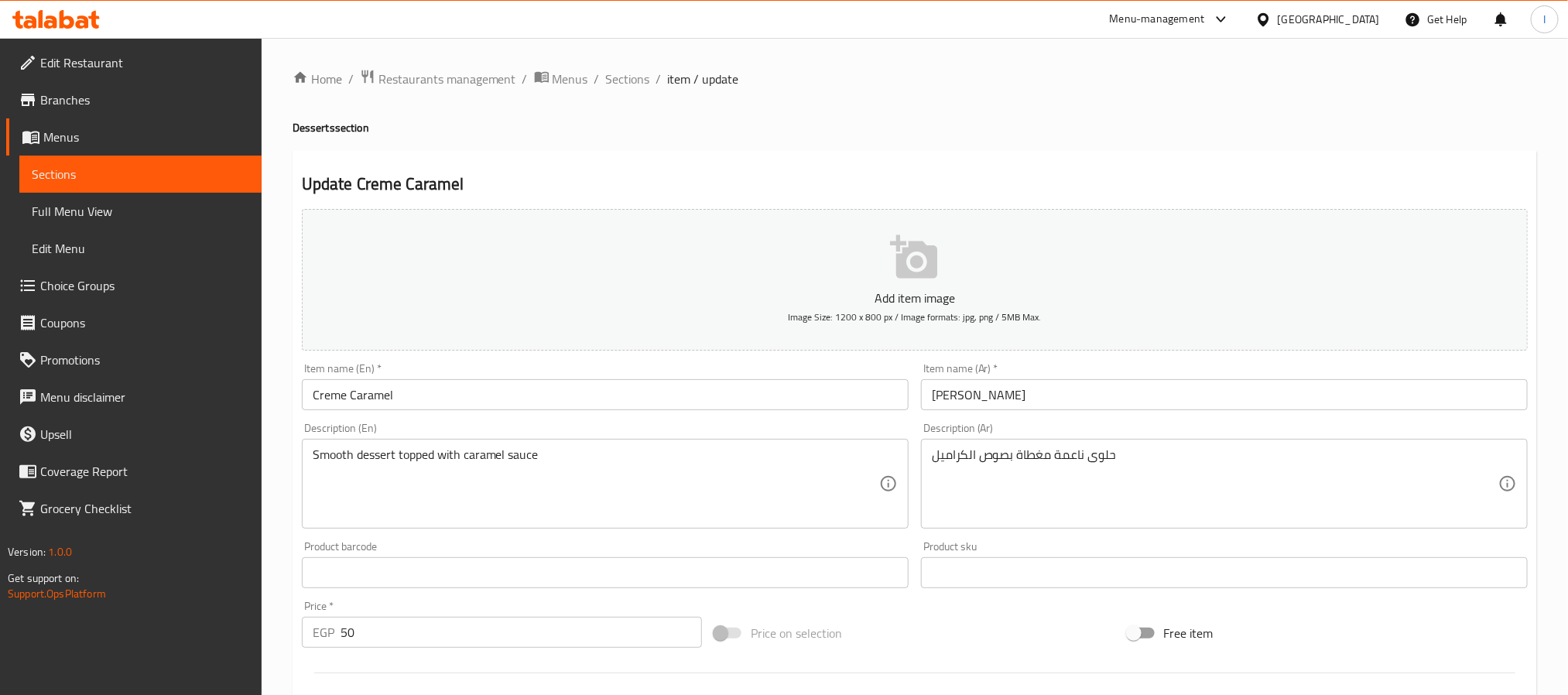
click at [874, 295] on p "Add item image" at bounding box center [914, 298] width 1178 height 19
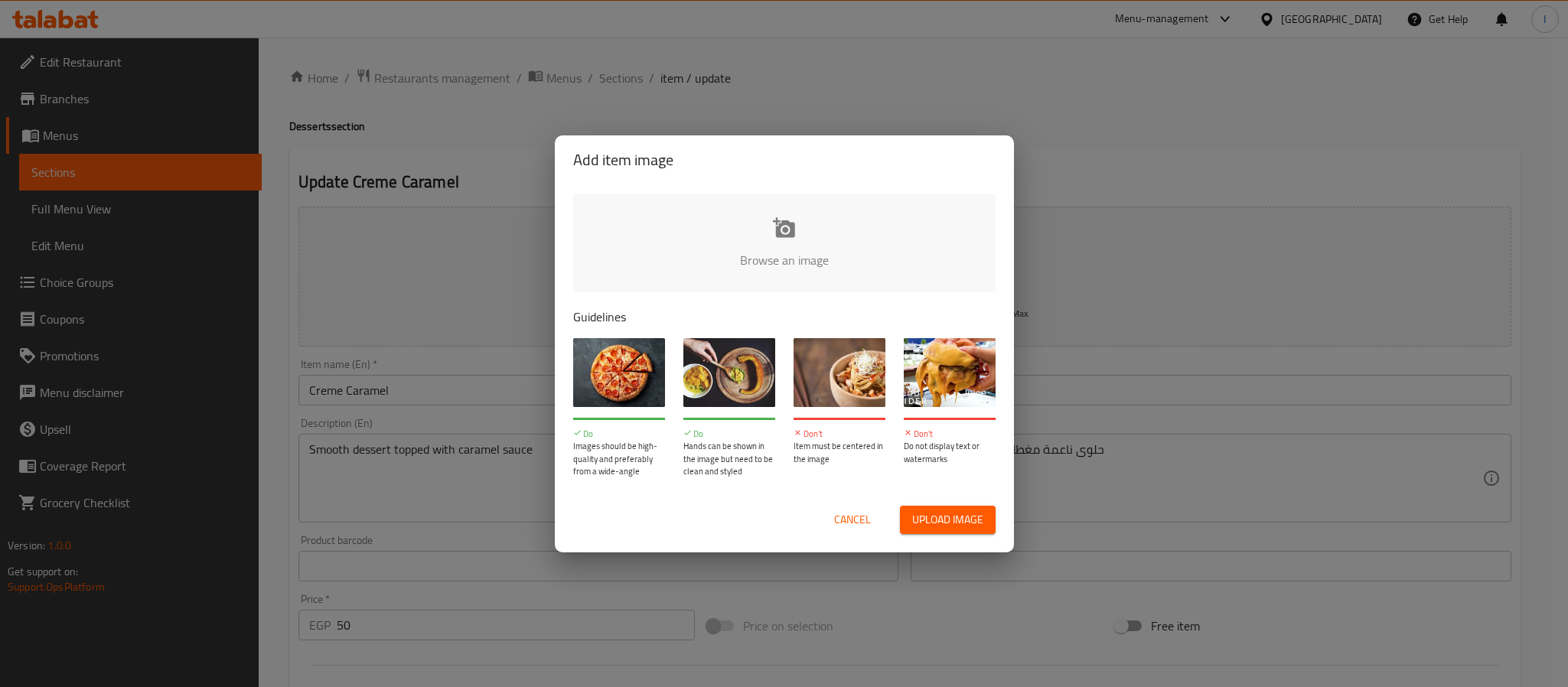
click at [731, 244] on input "file" at bounding box center [1302, 265] width 1457 height 143
type input "C:\fakepath\f0ada817-895d-457d-aea3-aba8892165ed.jpg"
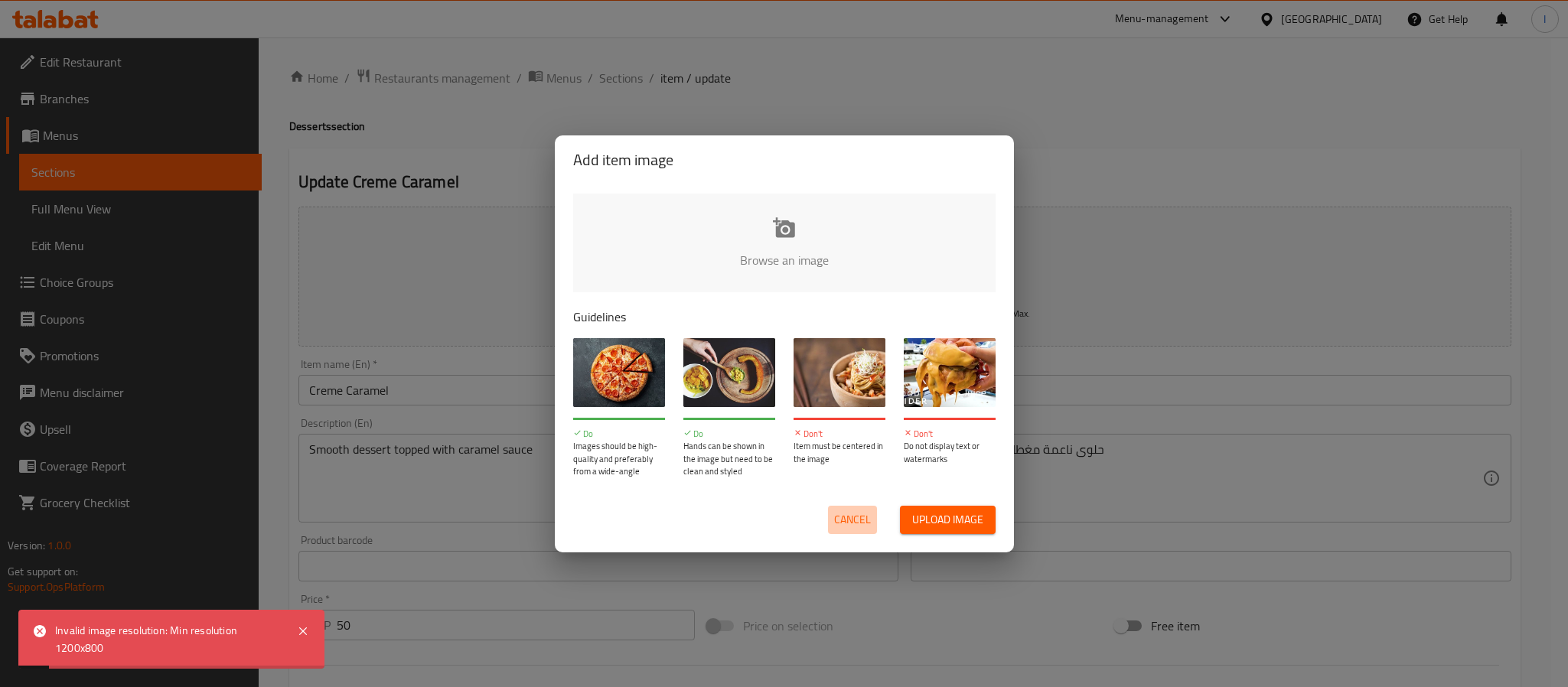
click at [869, 510] on span "Cancel" at bounding box center [852, 520] width 37 height 19
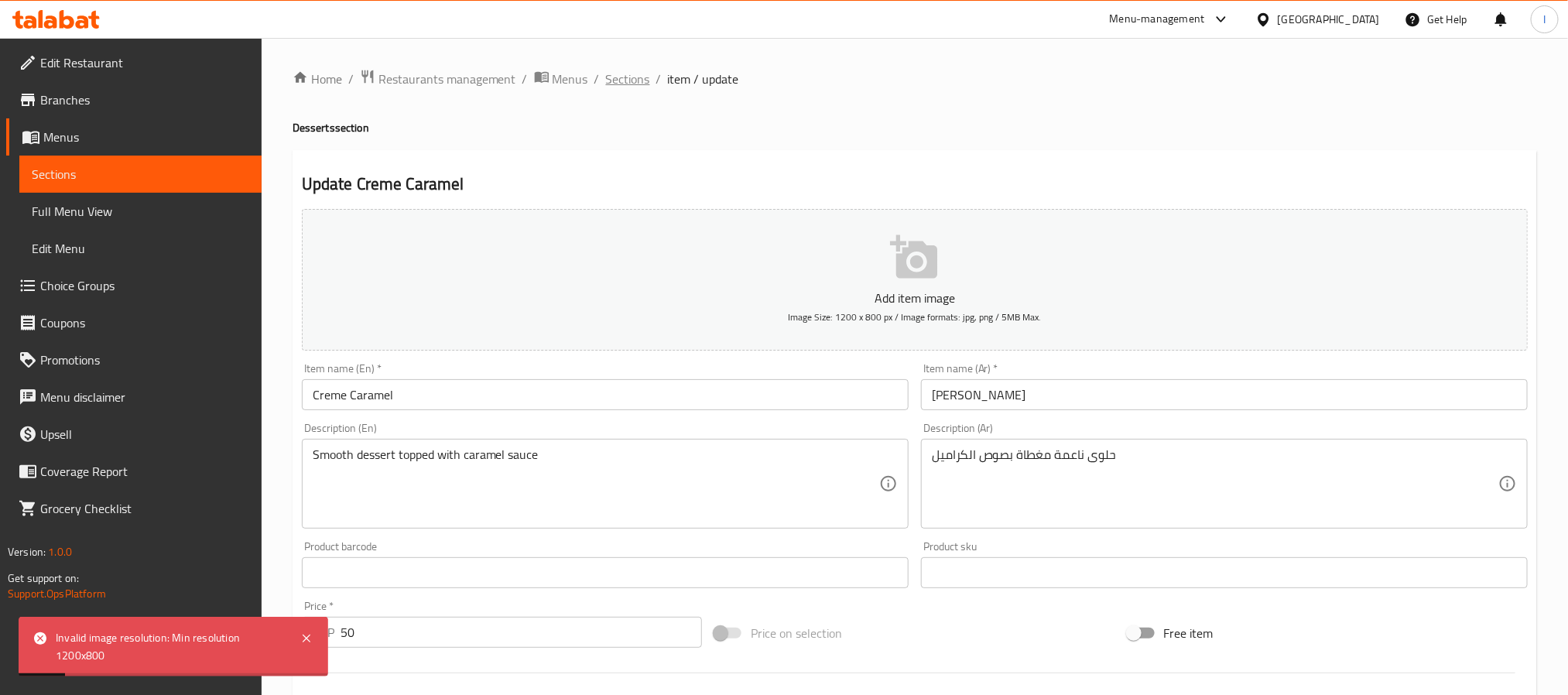
click at [633, 71] on span "Sections" at bounding box center [628, 79] width 44 height 19
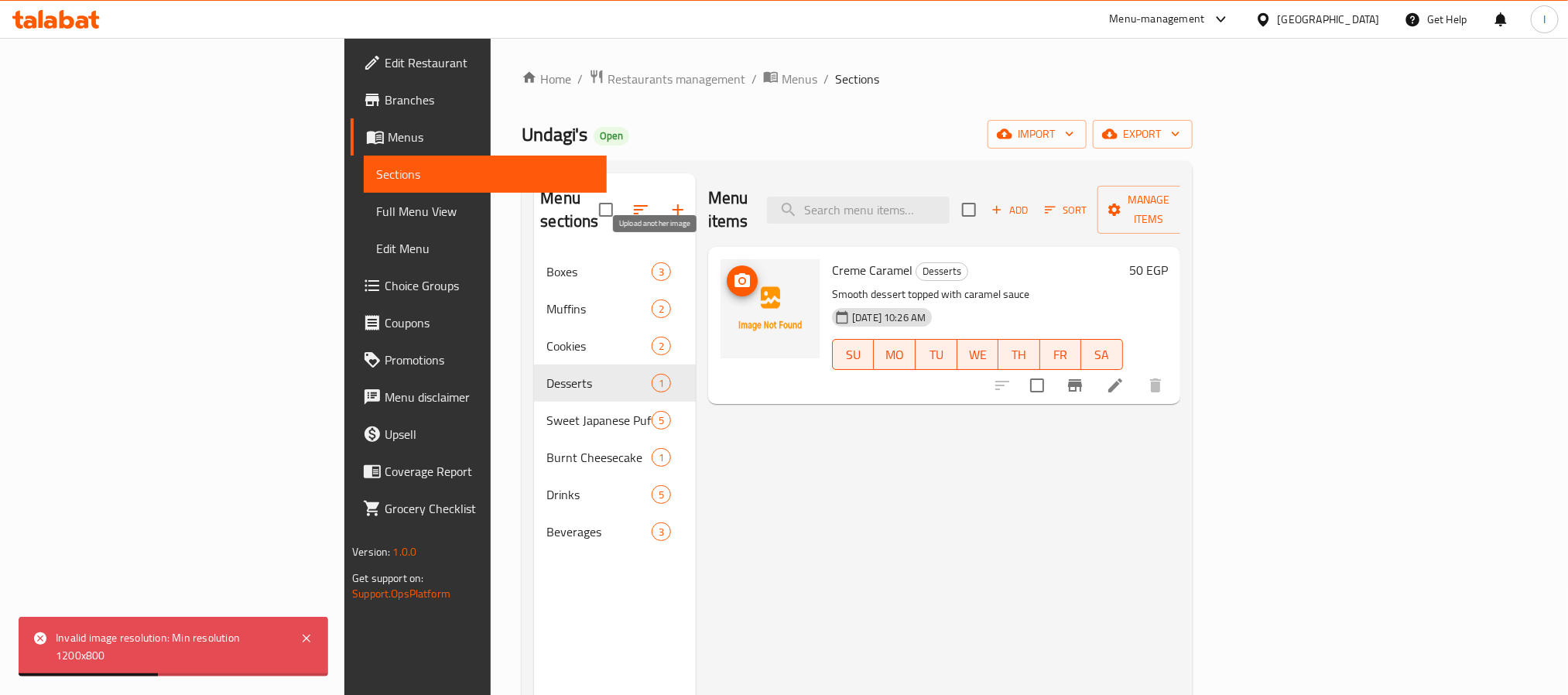
click at [727, 272] on span "upload picture" at bounding box center [742, 281] width 31 height 19
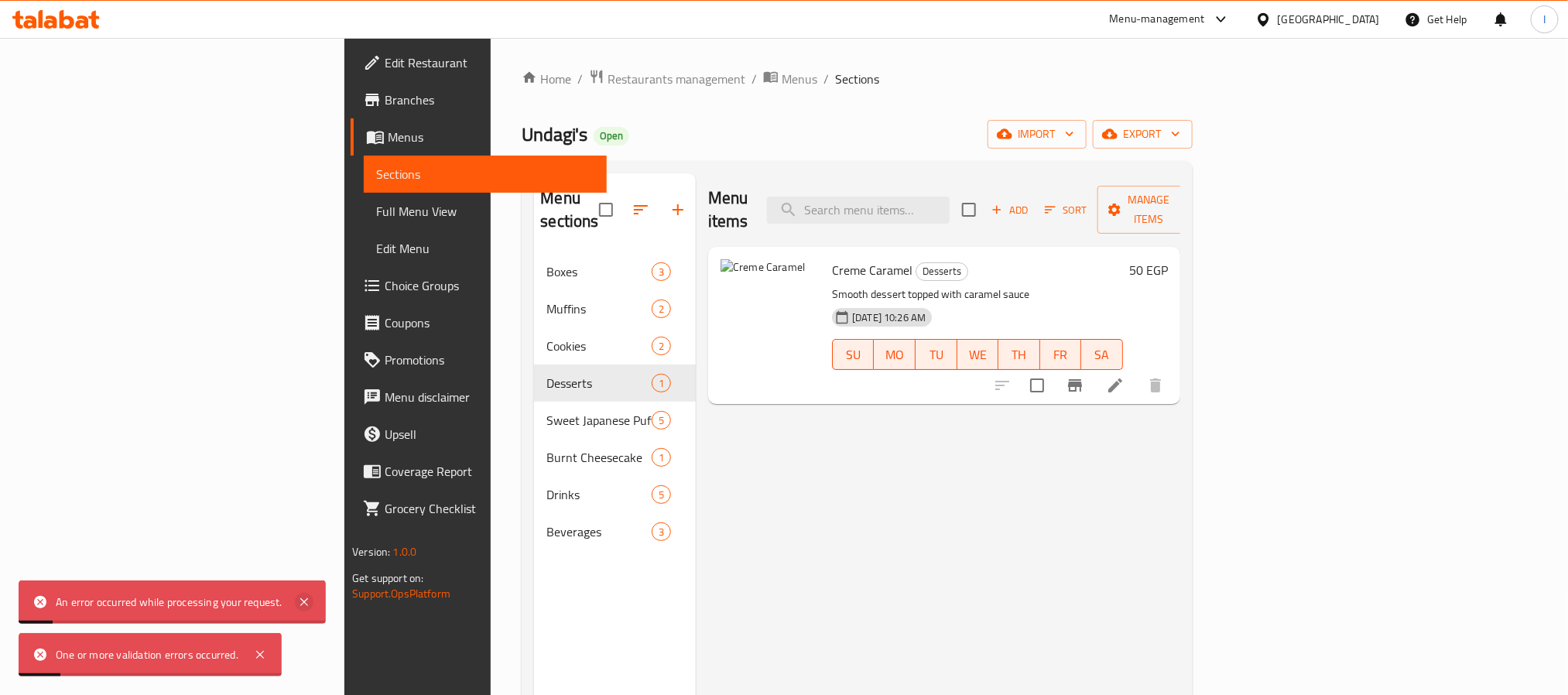
click at [304, 605] on icon at bounding box center [304, 601] width 19 height 19
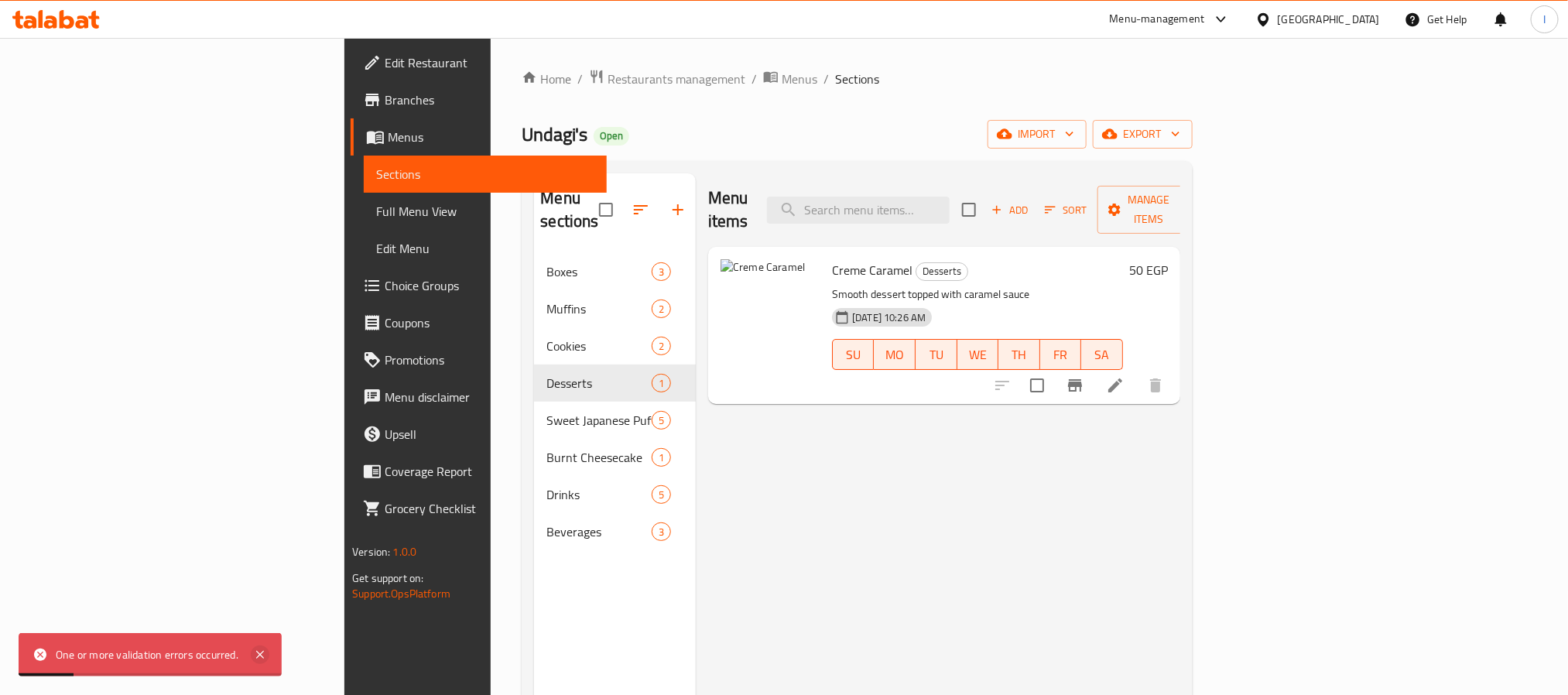
click at [261, 652] on icon at bounding box center [260, 654] width 19 height 19
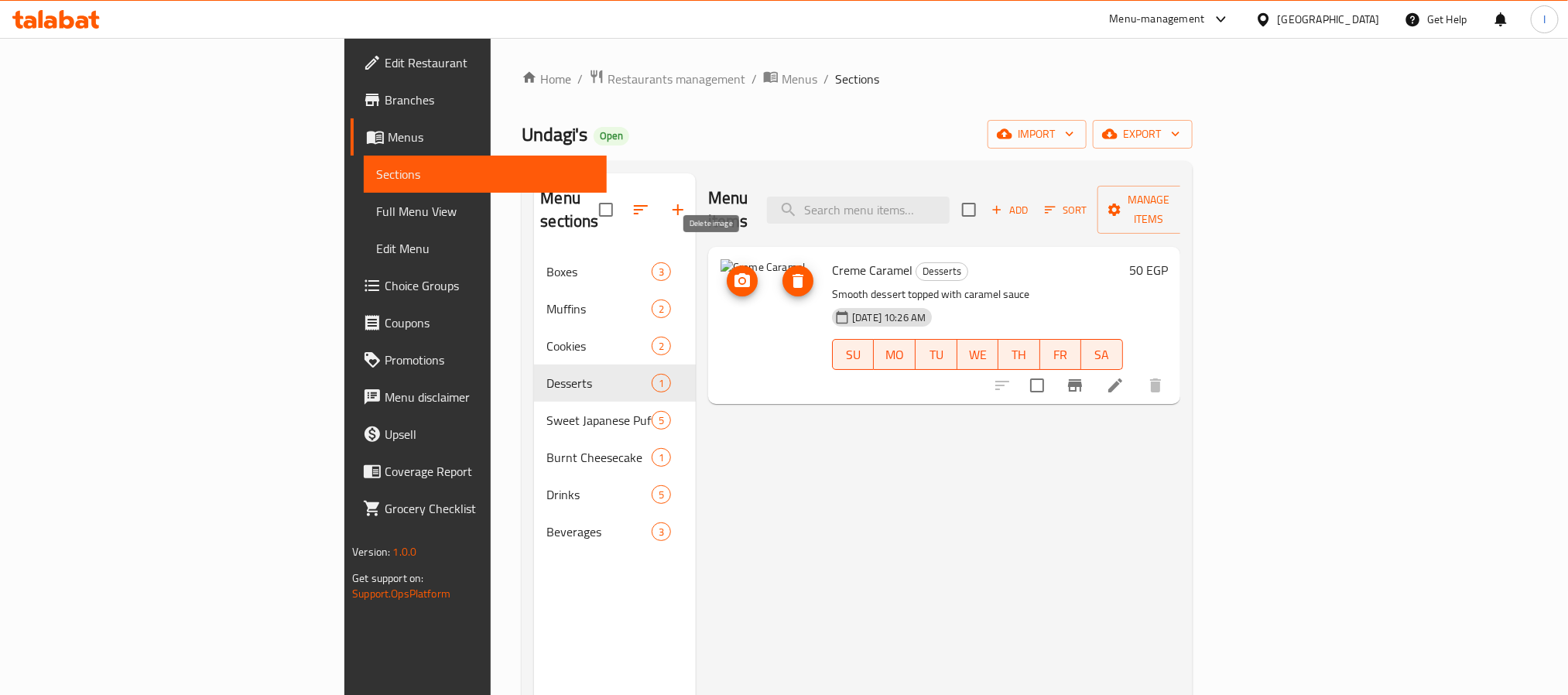
click at [792, 274] on icon "delete image" at bounding box center [797, 281] width 11 height 14
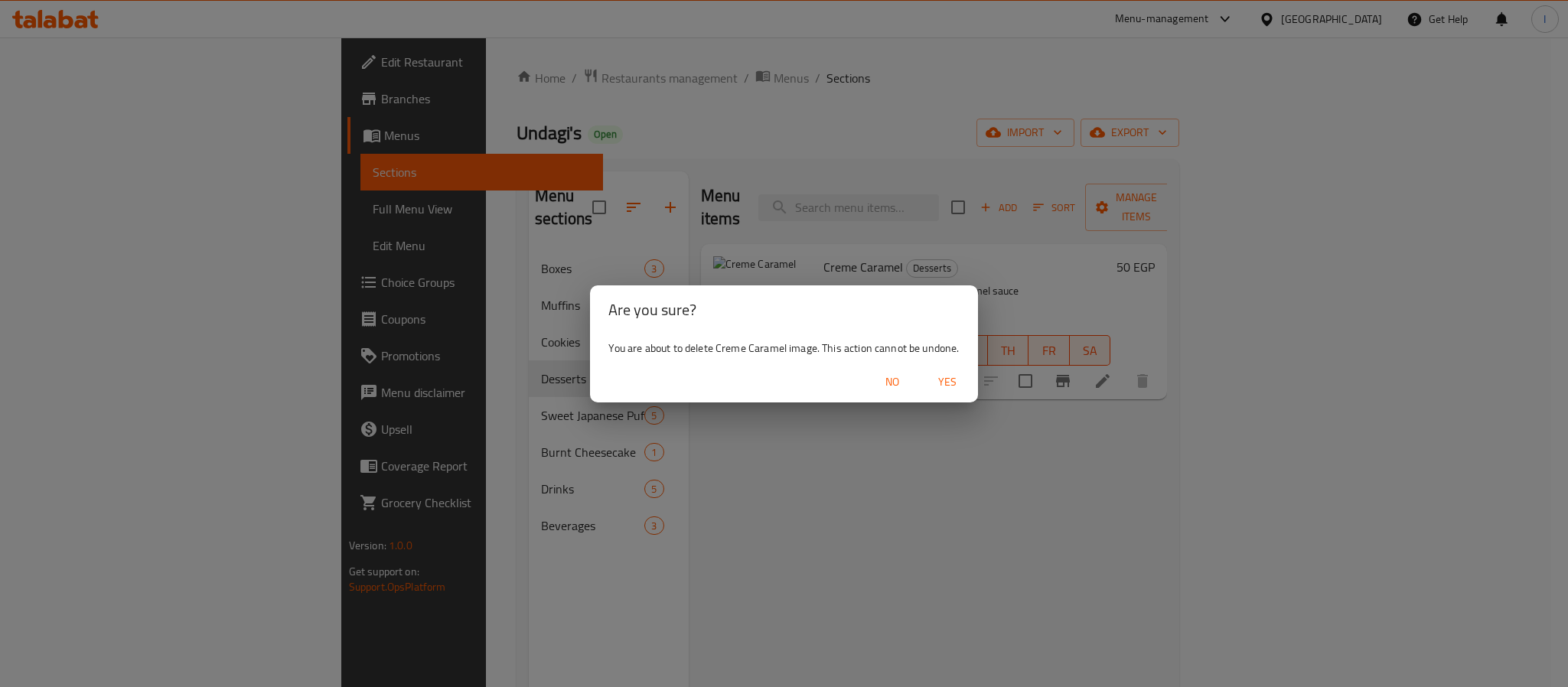
click at [944, 377] on span "Yes" at bounding box center [947, 382] width 37 height 19
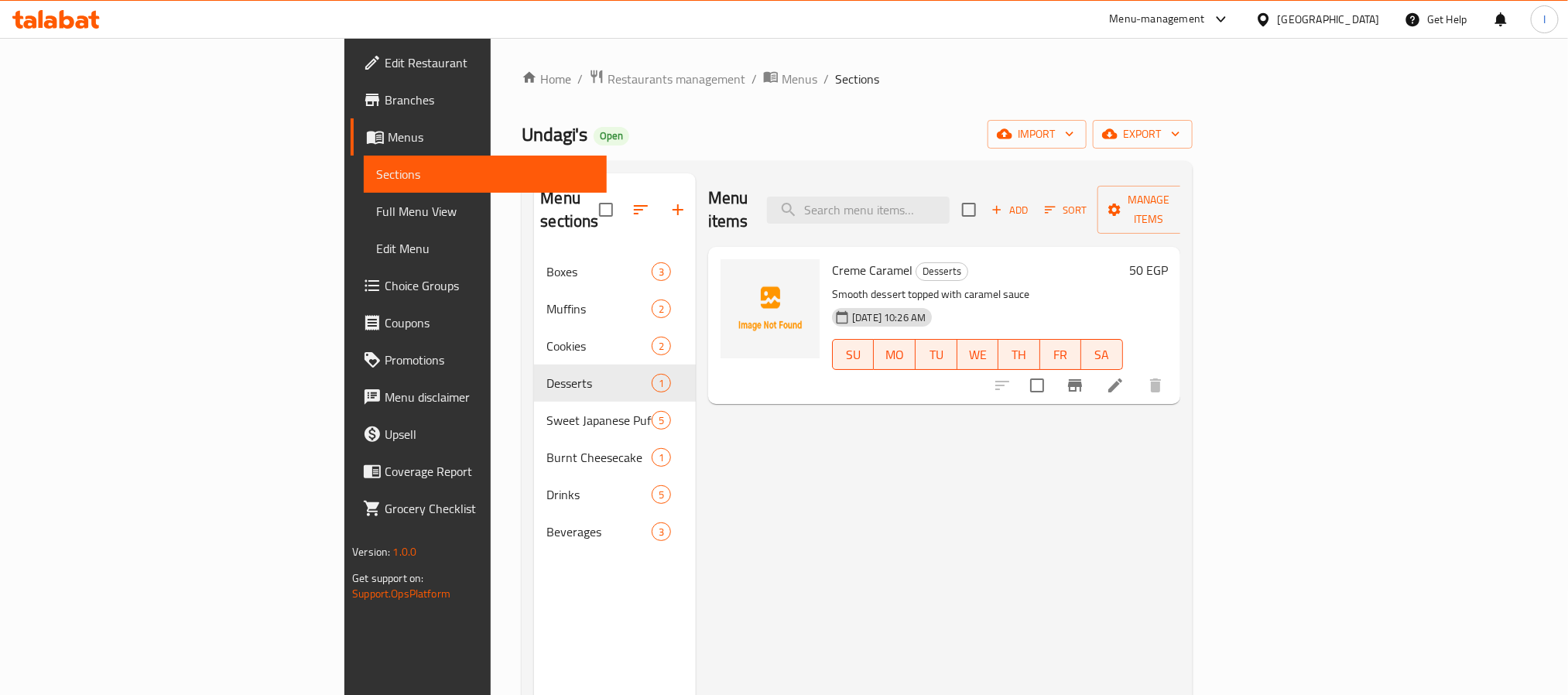
click at [729, 154] on div "Home / Restaurants management / Menus / Sections Undagi's Open import export Me…" at bounding box center [856, 474] width 670 height 811
drag, startPoint x: 491, startPoint y: 70, endPoint x: 505, endPoint y: 6, distance: 65.5
click at [607, 70] on span "Restaurants management" at bounding box center [676, 79] width 138 height 19
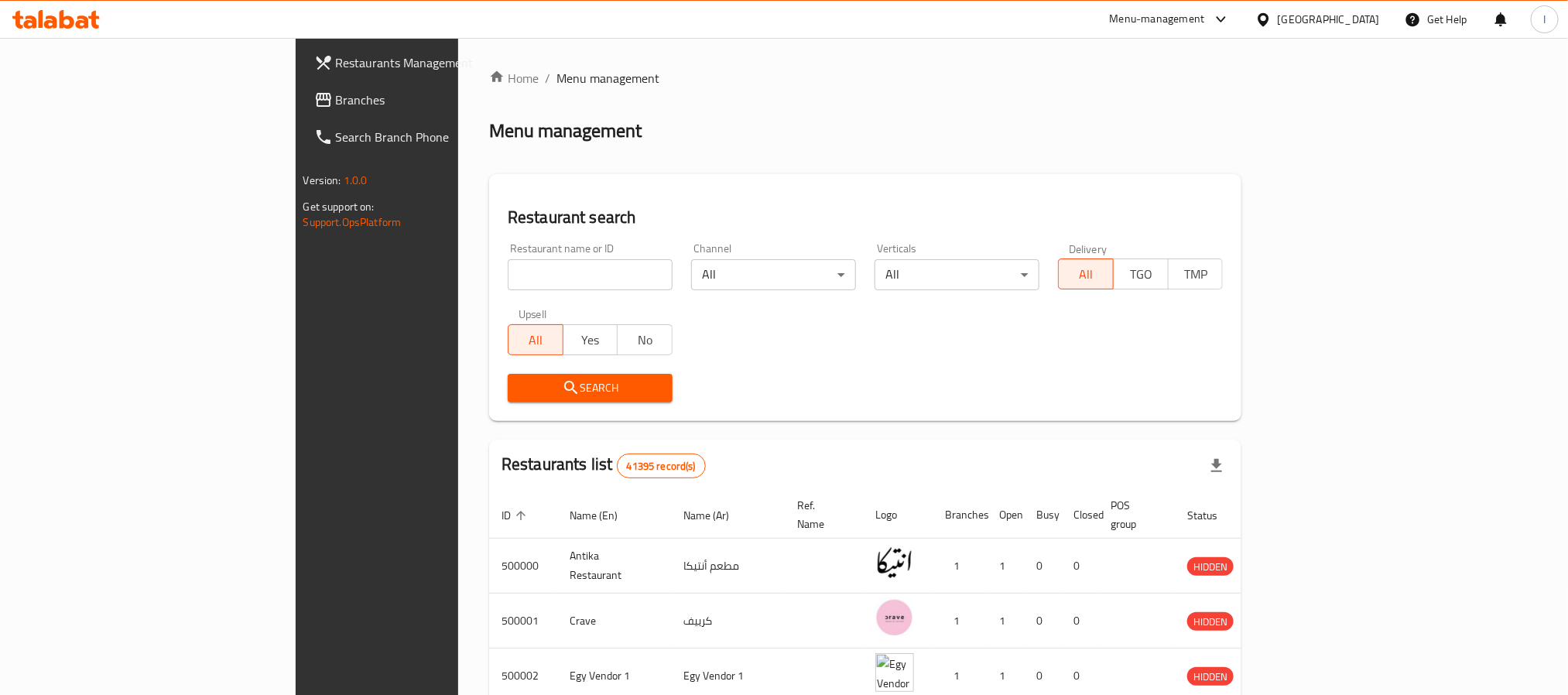
click at [787, 414] on div "Restaurant search Restaurant name or ID Restaurant name or ID Channel All ​ Ver…" at bounding box center [865, 297] width 752 height 247
drag, startPoint x: 742, startPoint y: 169, endPoint x: 678, endPoint y: 22, distance: 160.3
click at [742, 168] on div "Home / Menu management Menu management Restaurant search Restaurant name or ID …" at bounding box center [865, 579] width 752 height 1021
click at [643, 142] on div "Menu management" at bounding box center [865, 130] width 752 height 24
click at [508, 279] on input "search" at bounding box center [590, 274] width 164 height 31
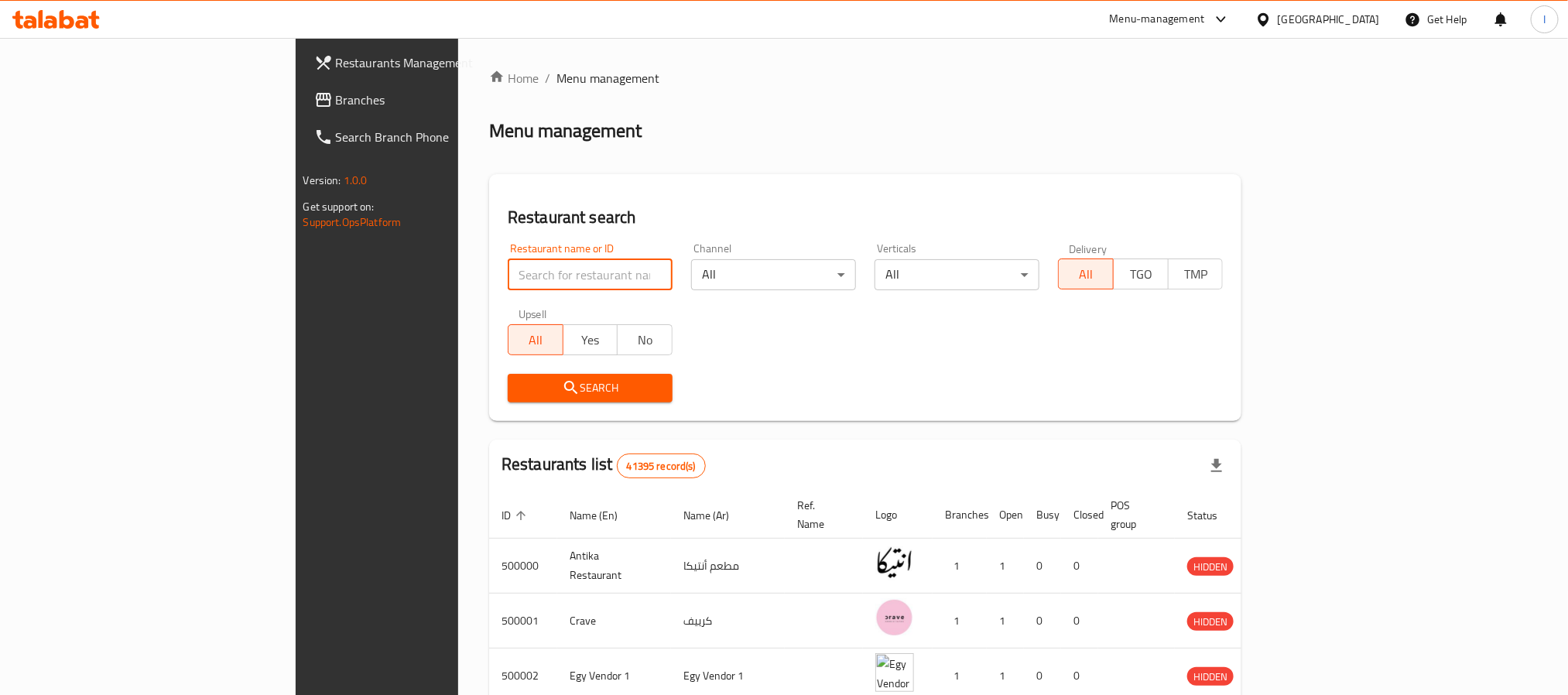
paste input "PIZZA ROYAL"
type input "PIZZA ROYAL"
click button "Search" at bounding box center [590, 387] width 164 height 28
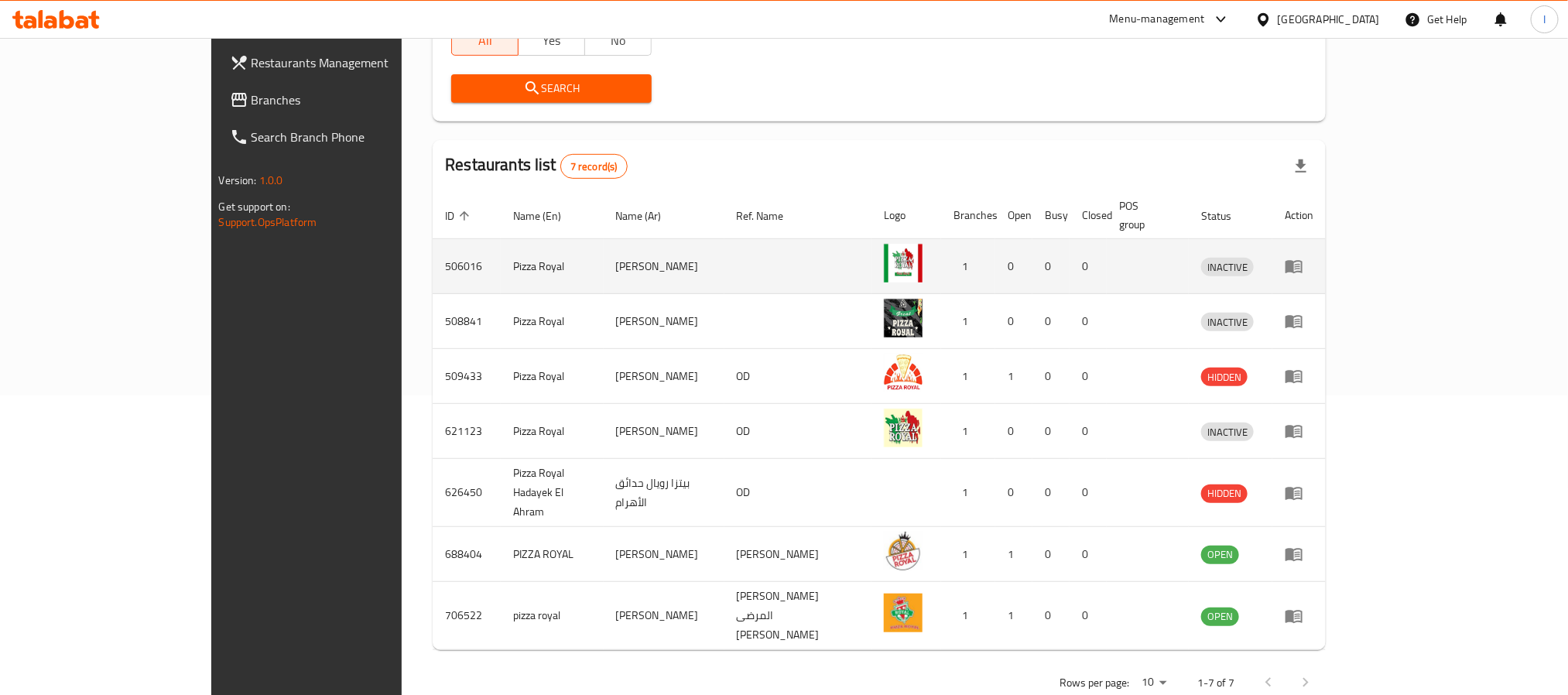
scroll to position [299, 0]
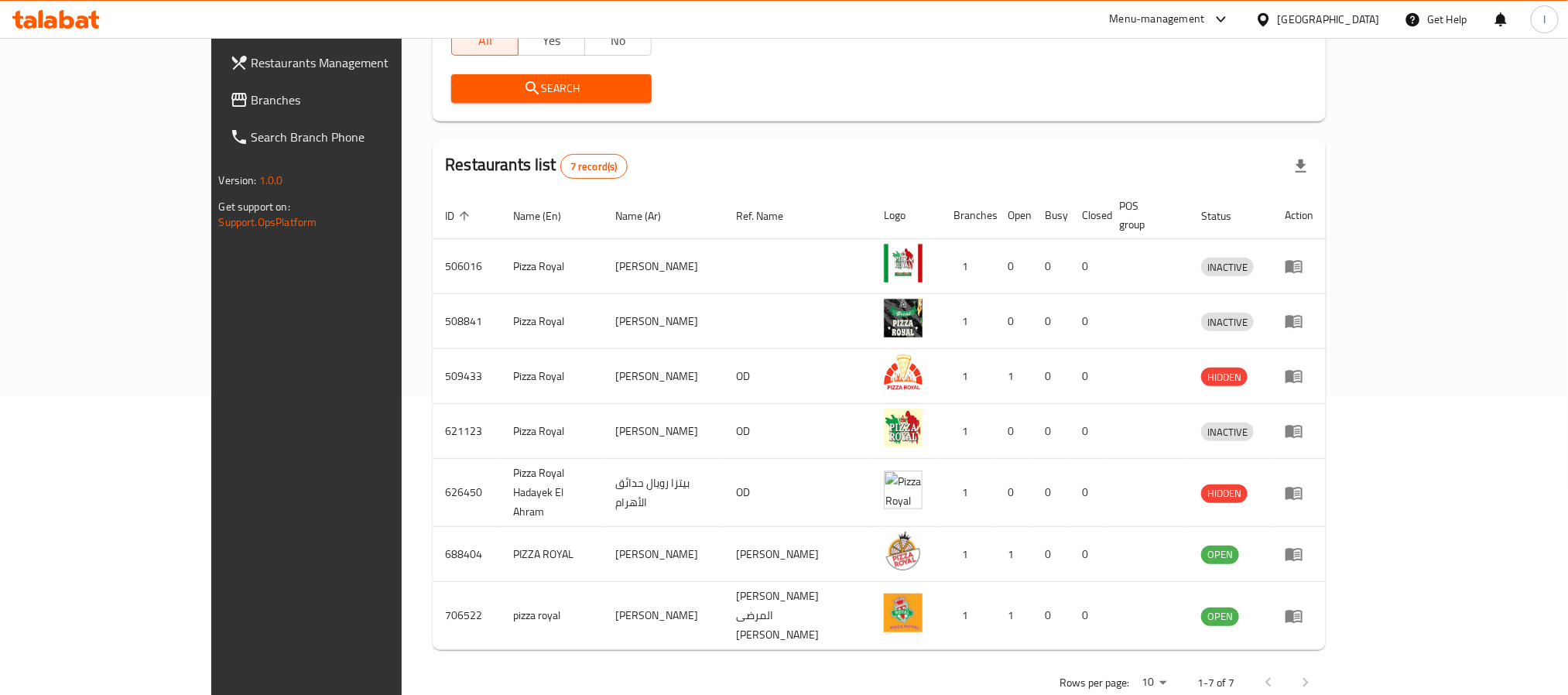
click at [760, 135] on div "Home / Menu management Menu management Restaurant search Restaurant name or ID …" at bounding box center [878, 236] width 893 height 933
click at [773, 85] on div "Search" at bounding box center [879, 89] width 874 height 47
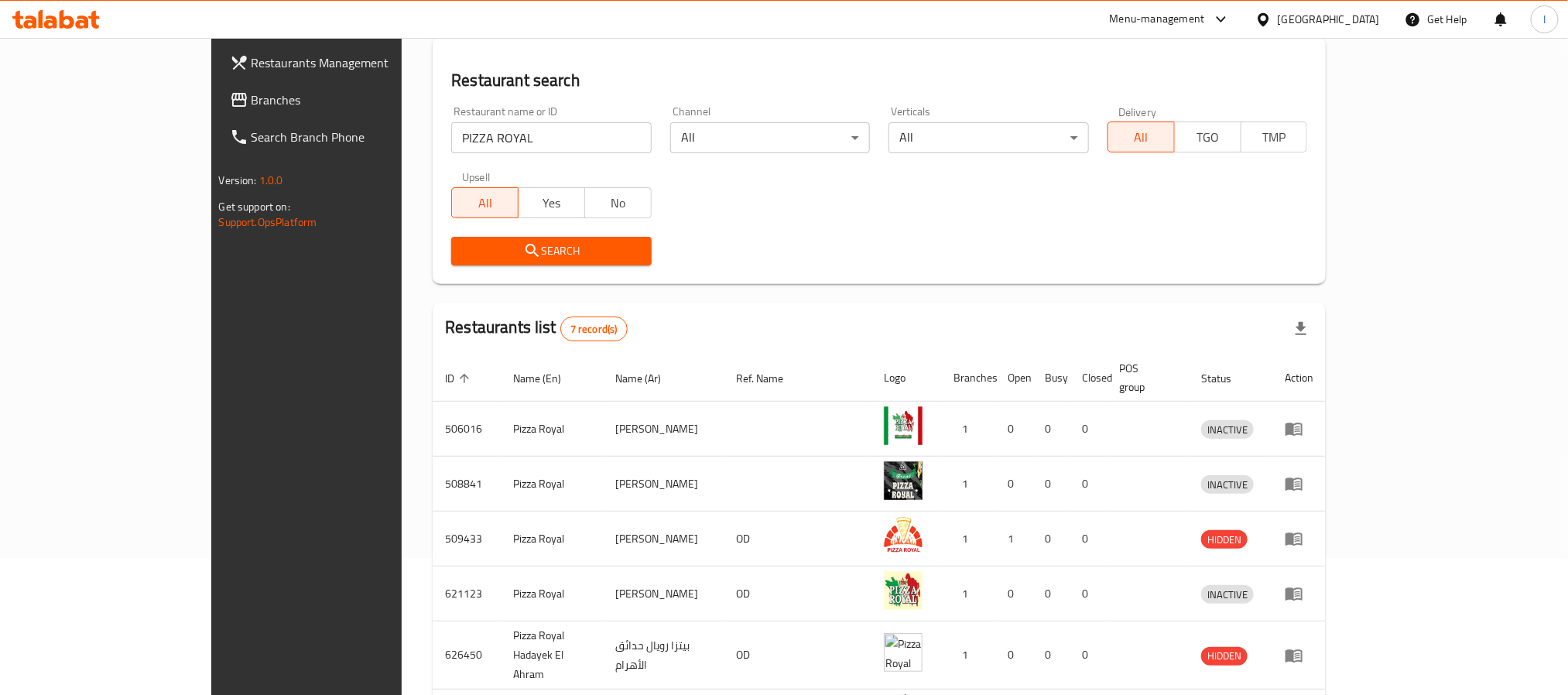
scroll to position [0, 0]
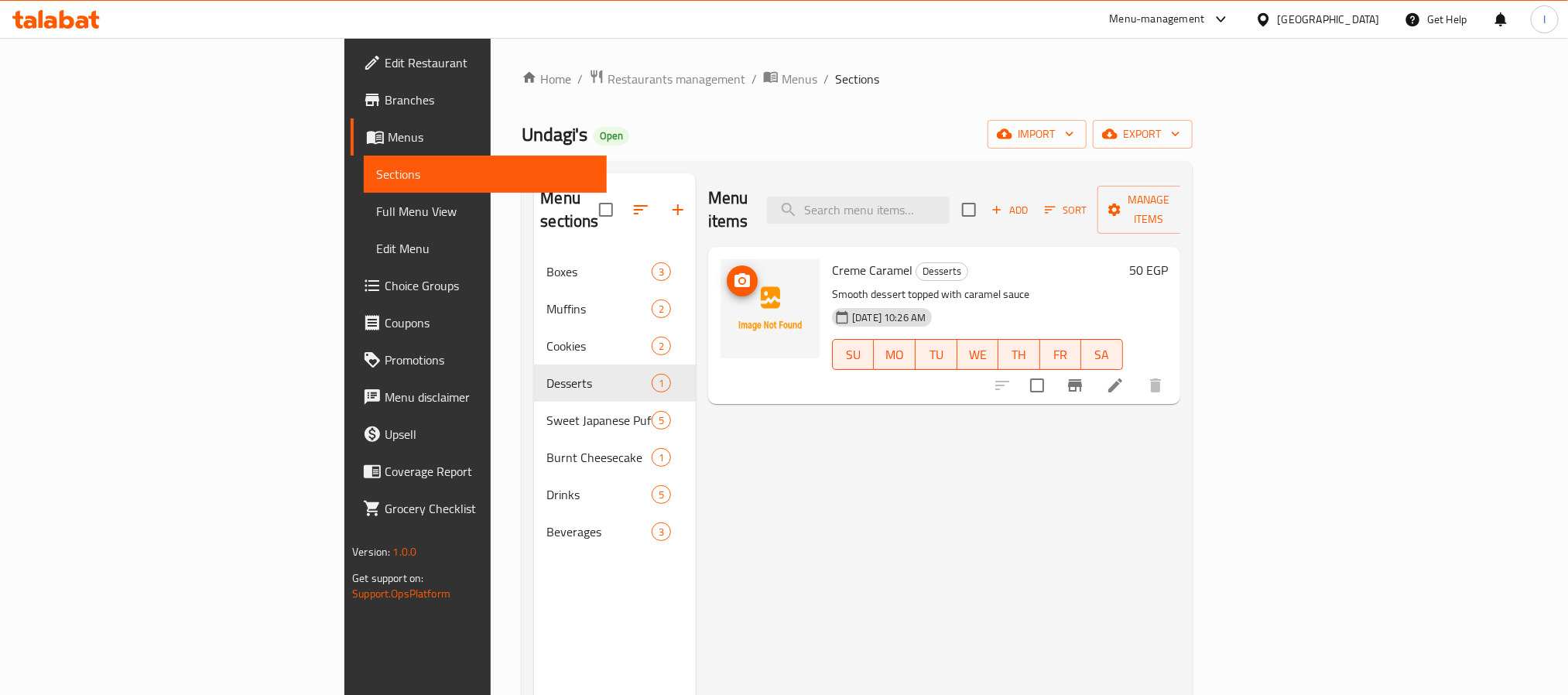
click at [733, 272] on icon "upload picture" at bounding box center [742, 281] width 19 height 19
